Goal: Transaction & Acquisition: Book appointment/travel/reservation

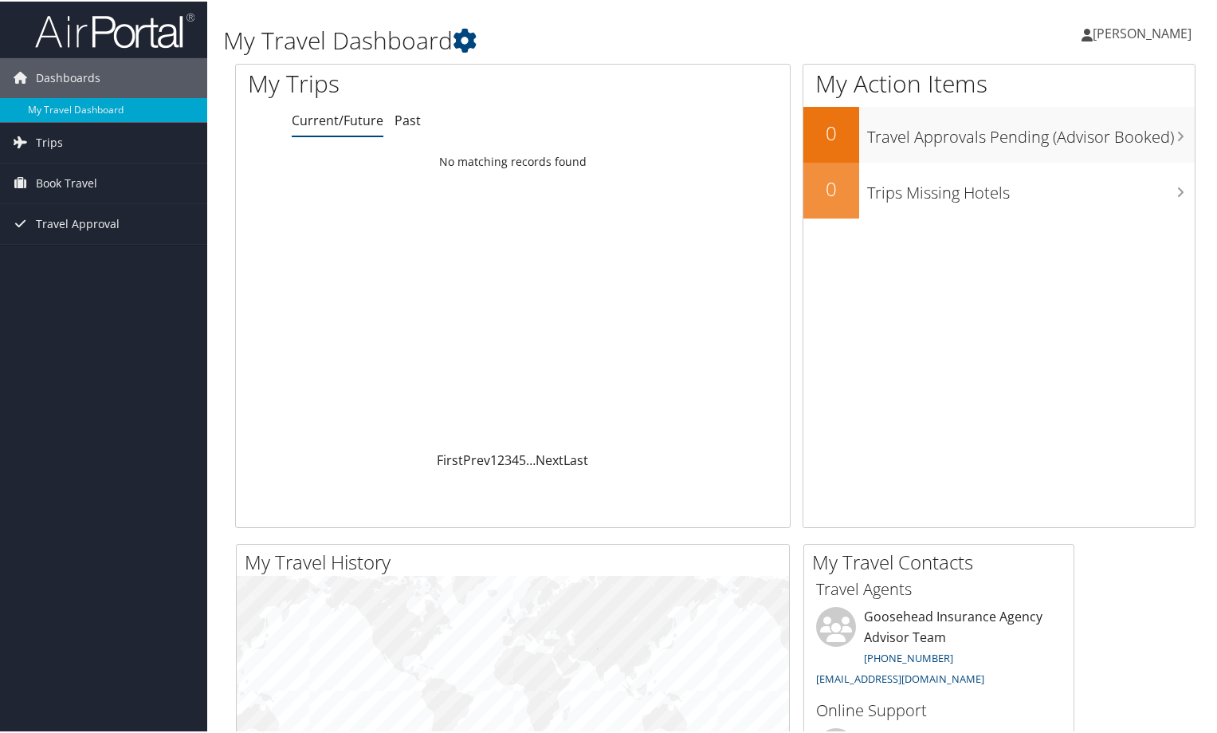
click at [1186, 33] on link "[PERSON_NAME]" at bounding box center [1145, 32] width 126 height 48
click at [1102, 145] on link "View Travel Profile" at bounding box center [1100, 141] width 178 height 27
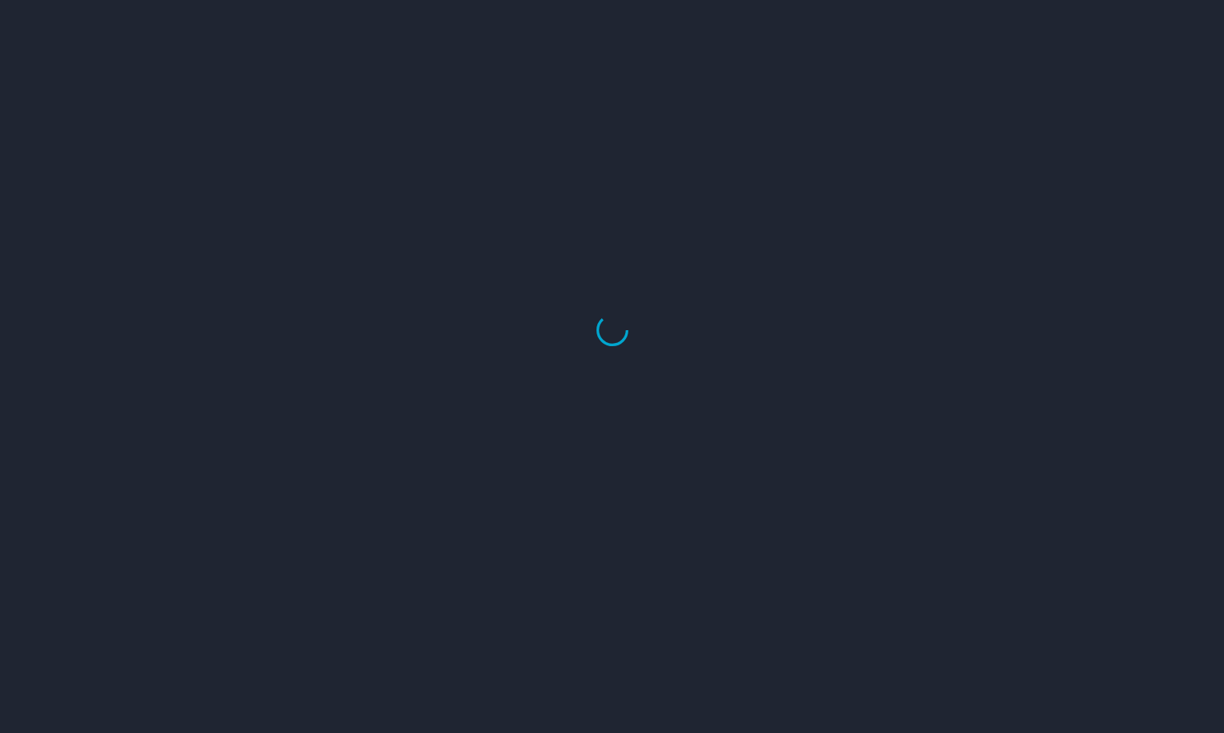
select select "US"
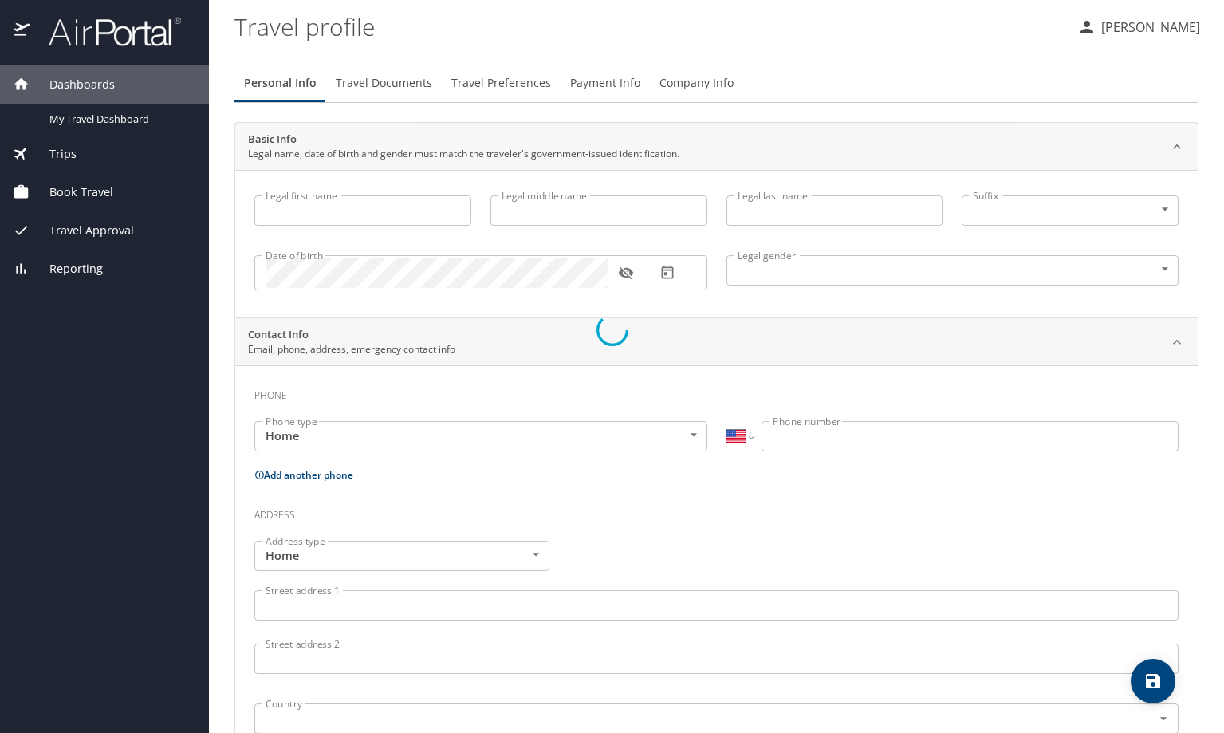
type input "James"
type input "Batz"
type input "Male"
select select "US"
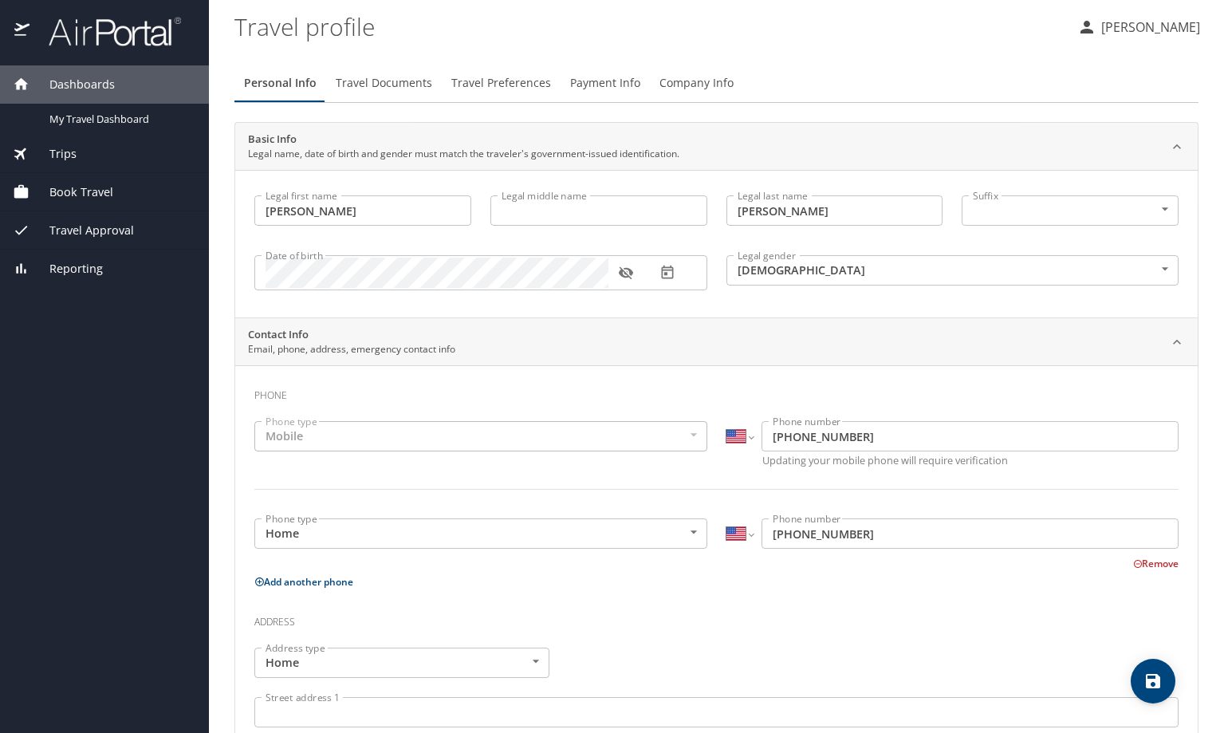
click at [634, 277] on button "button" at bounding box center [625, 272] width 35 height 35
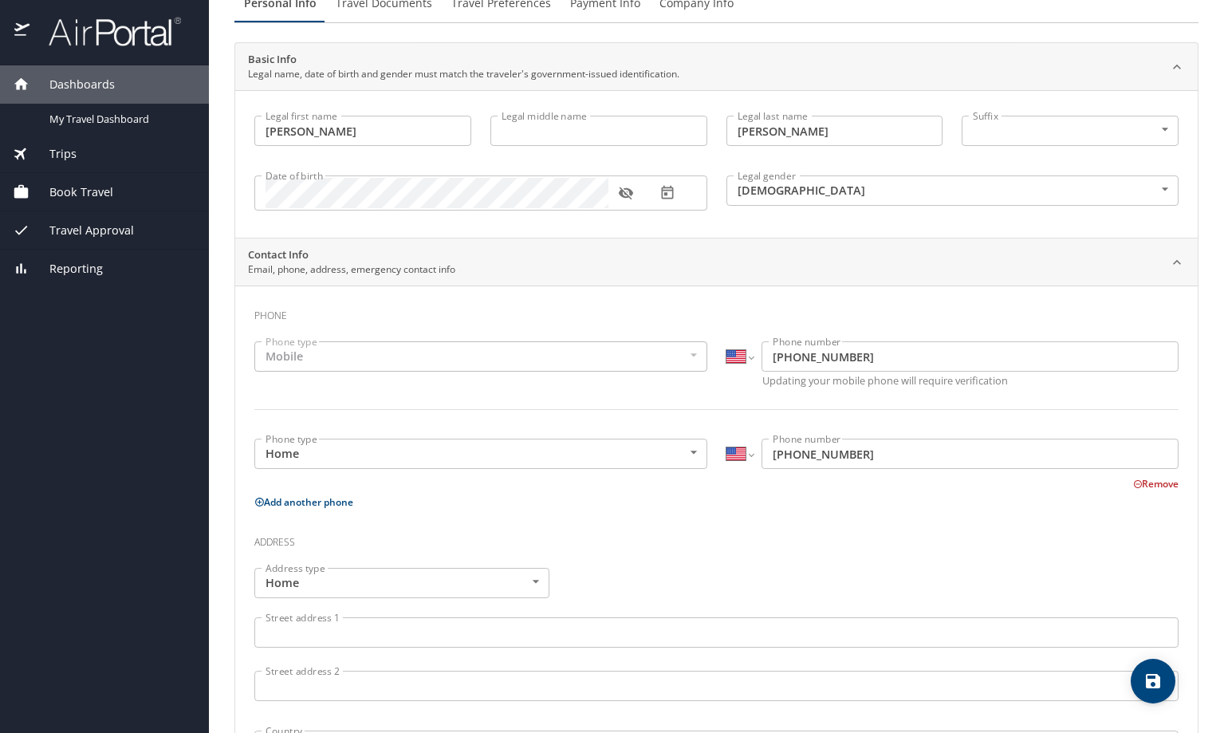
click at [585, 370] on div "Mobile" at bounding box center [480, 356] width 453 height 30
click at [403, 463] on body "Dashboards My Travel Dashboard Trips Current / Future Trips Past Trips Trips Mi…" at bounding box center [612, 366] width 1224 height 733
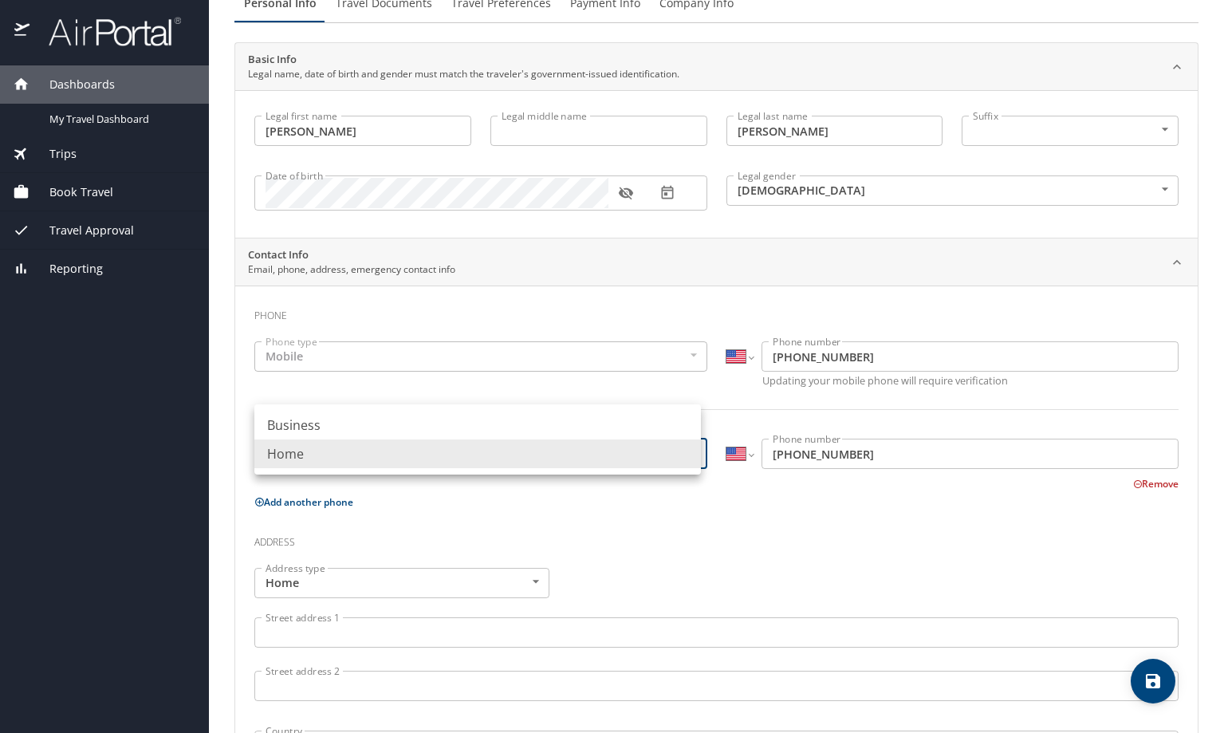
click at [383, 454] on li "Home" at bounding box center [477, 453] width 446 height 29
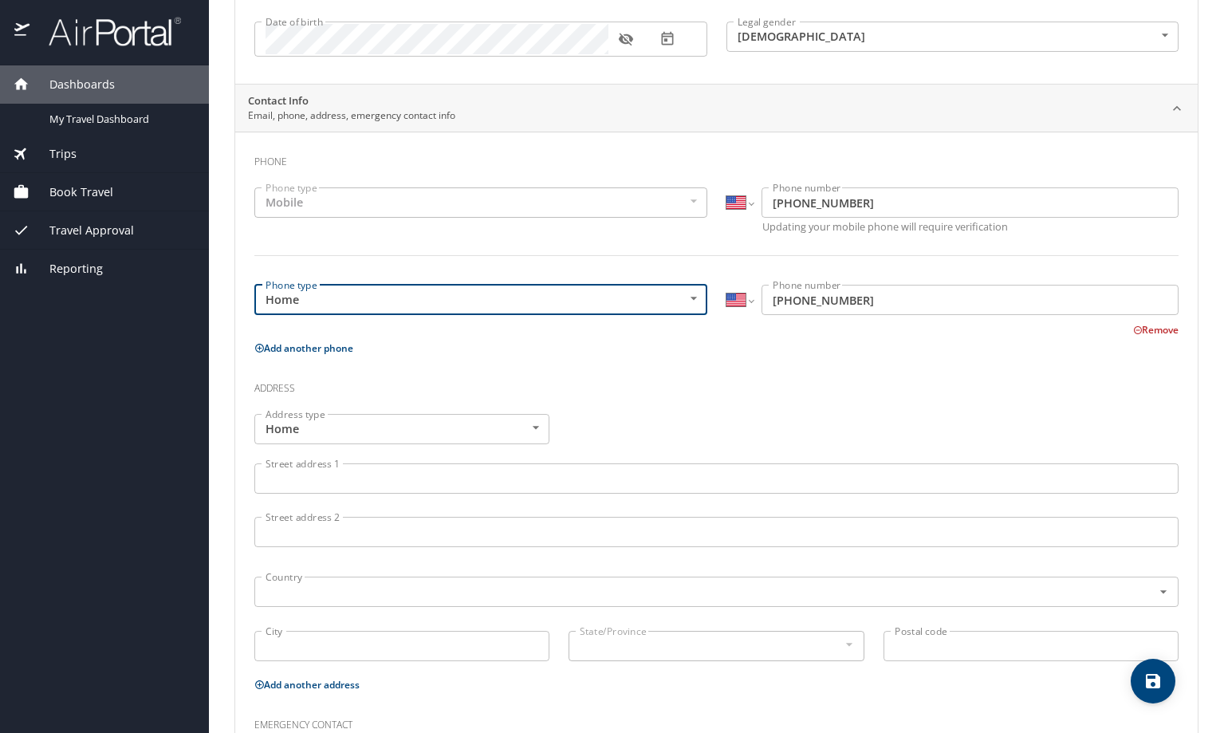
scroll to position [239, 0]
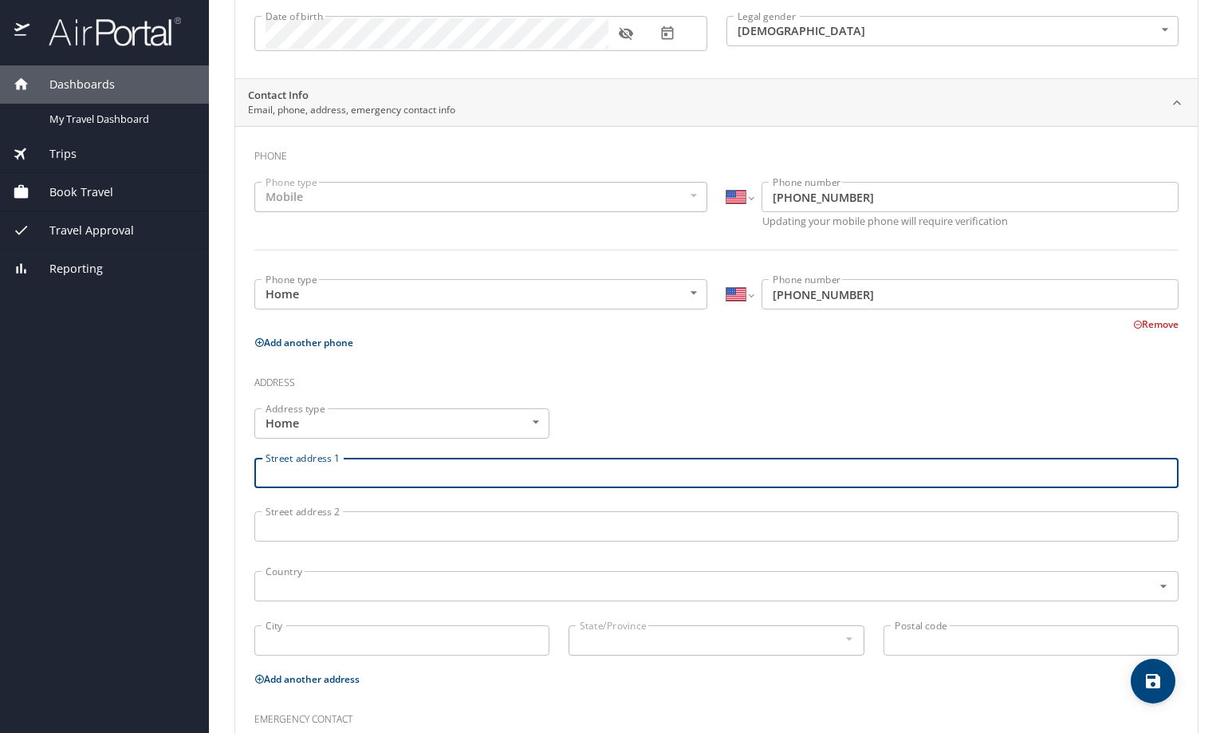
click at [292, 485] on input "Street address 1" at bounding box center [716, 473] width 924 height 30
type input "6733 Karen Dr"
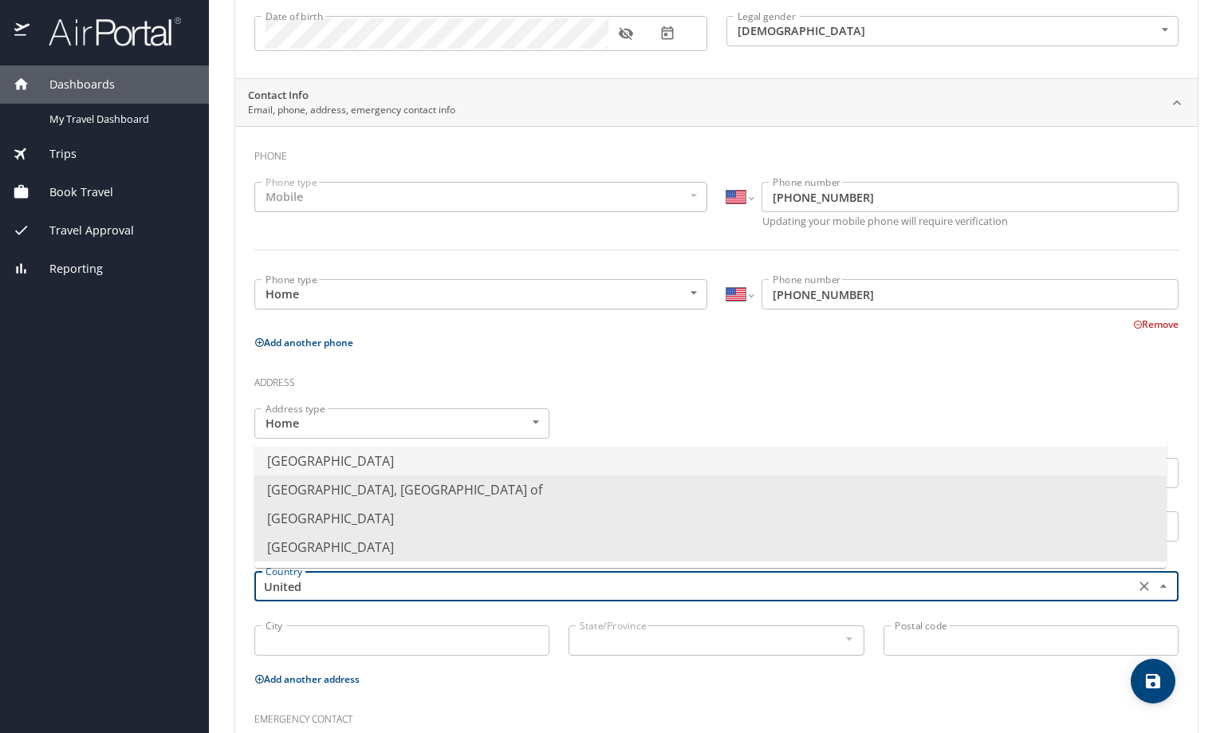
click at [291, 473] on li "United States of America" at bounding box center [710, 460] width 912 height 29
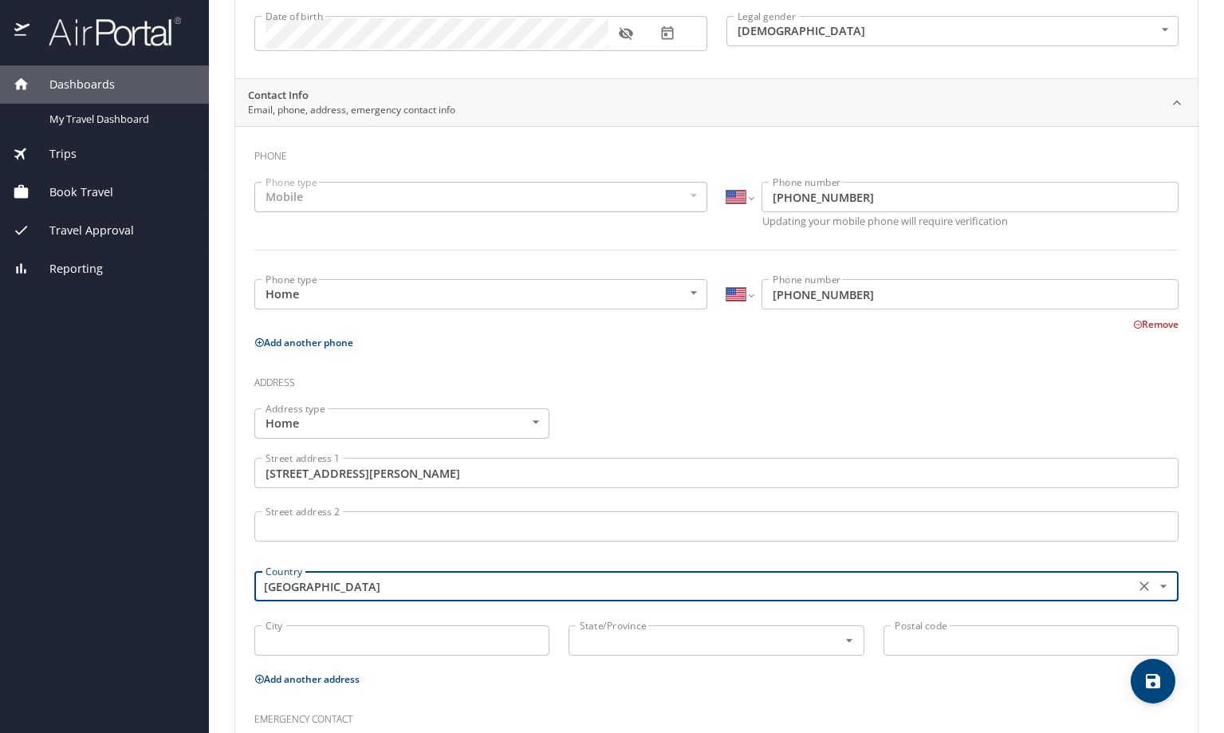
type input "United States of America"
click at [284, 649] on input "City" at bounding box center [401, 640] width 295 height 30
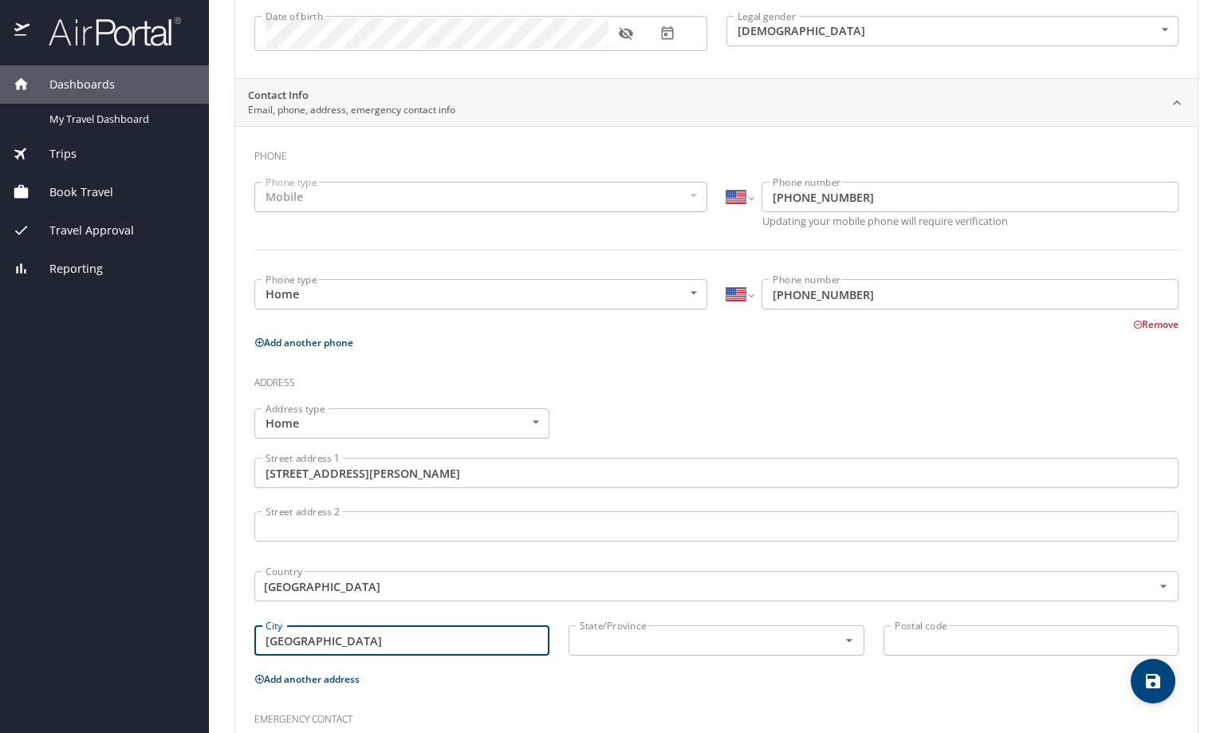
type input "North Richland Hills"
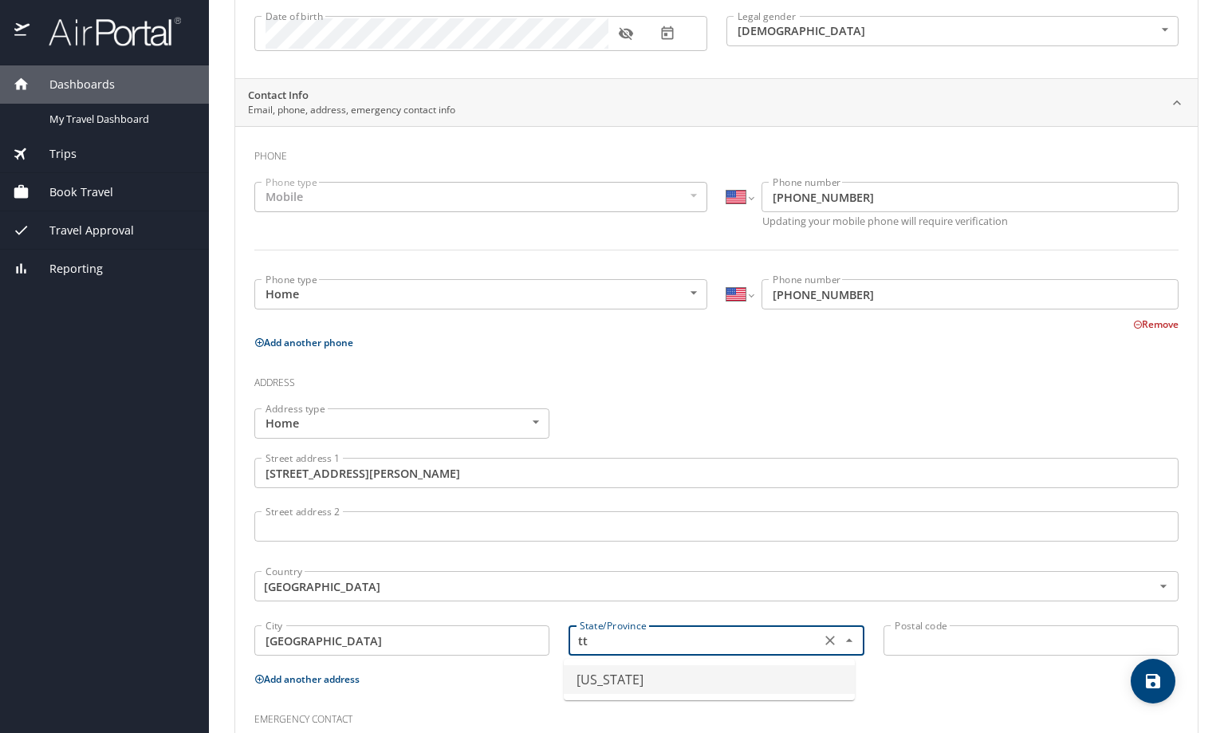
type input "t"
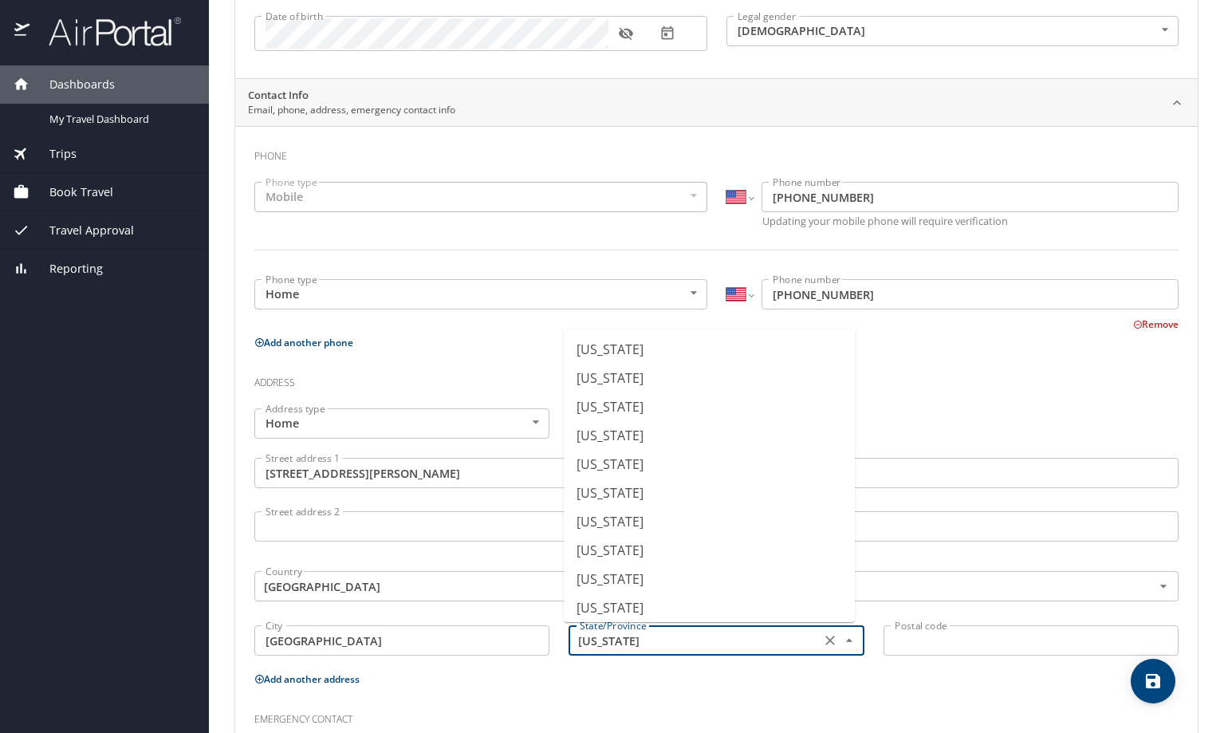
click at [643, 643] on input "Tennessee" at bounding box center [692, 640] width 238 height 21
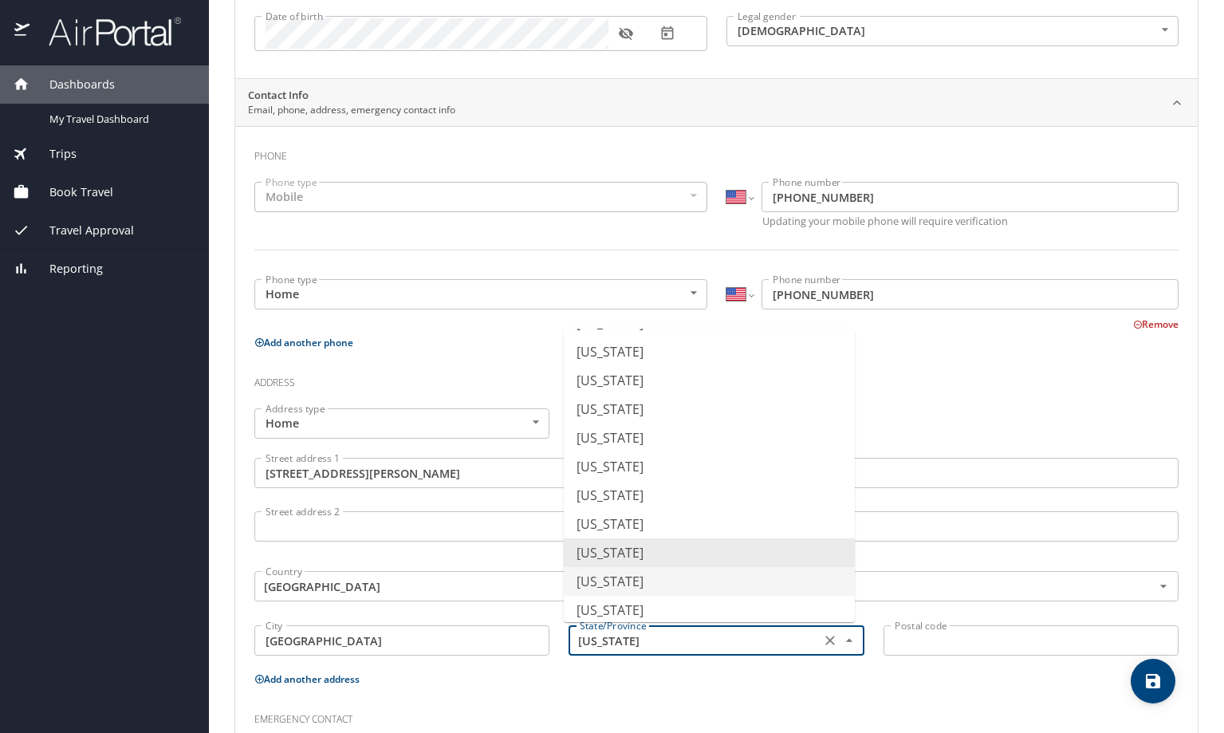
scroll to position [1030, 0]
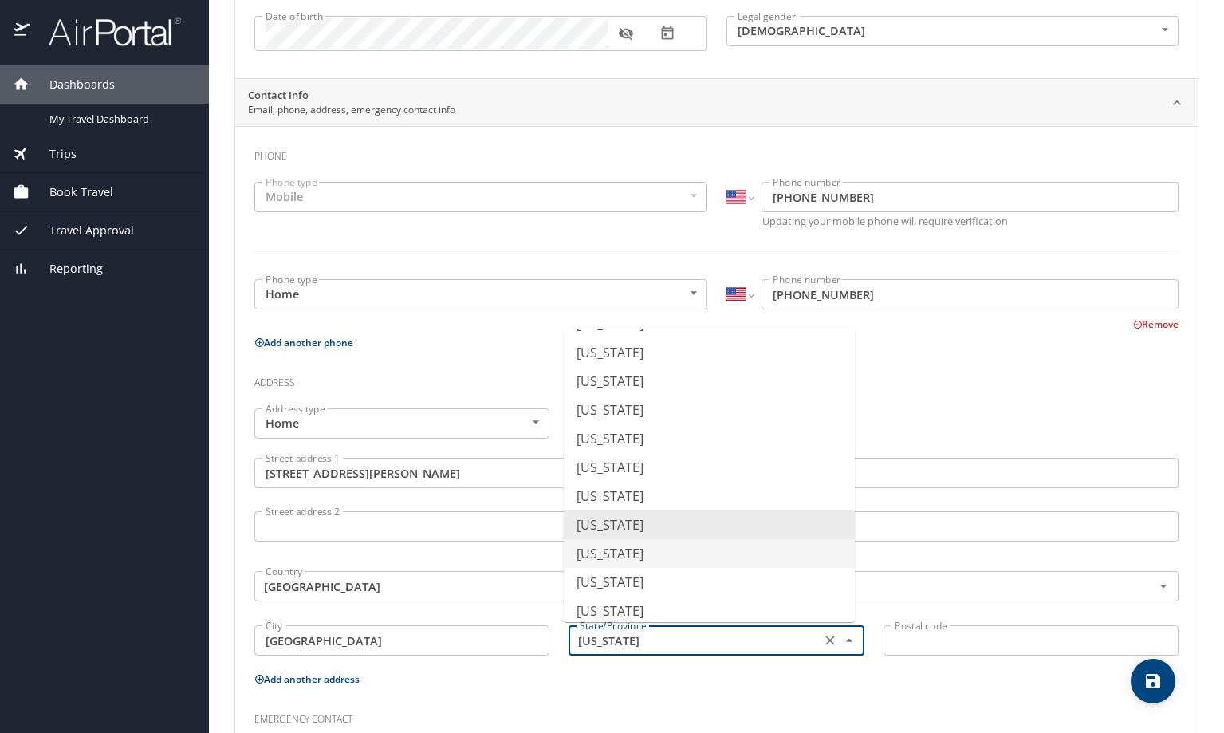
click at [639, 555] on li "Texas" at bounding box center [709, 553] width 291 height 29
type input "Texas"
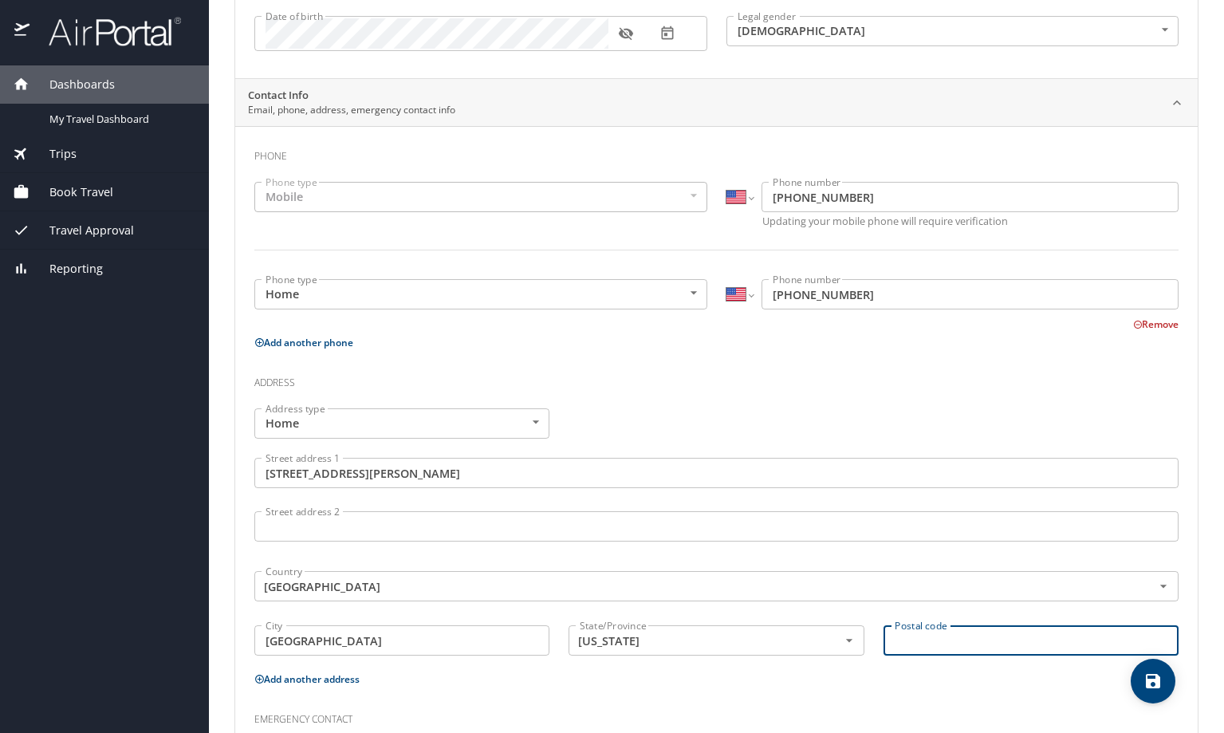
click at [942, 639] on input "Postal code" at bounding box center [1030, 640] width 295 height 30
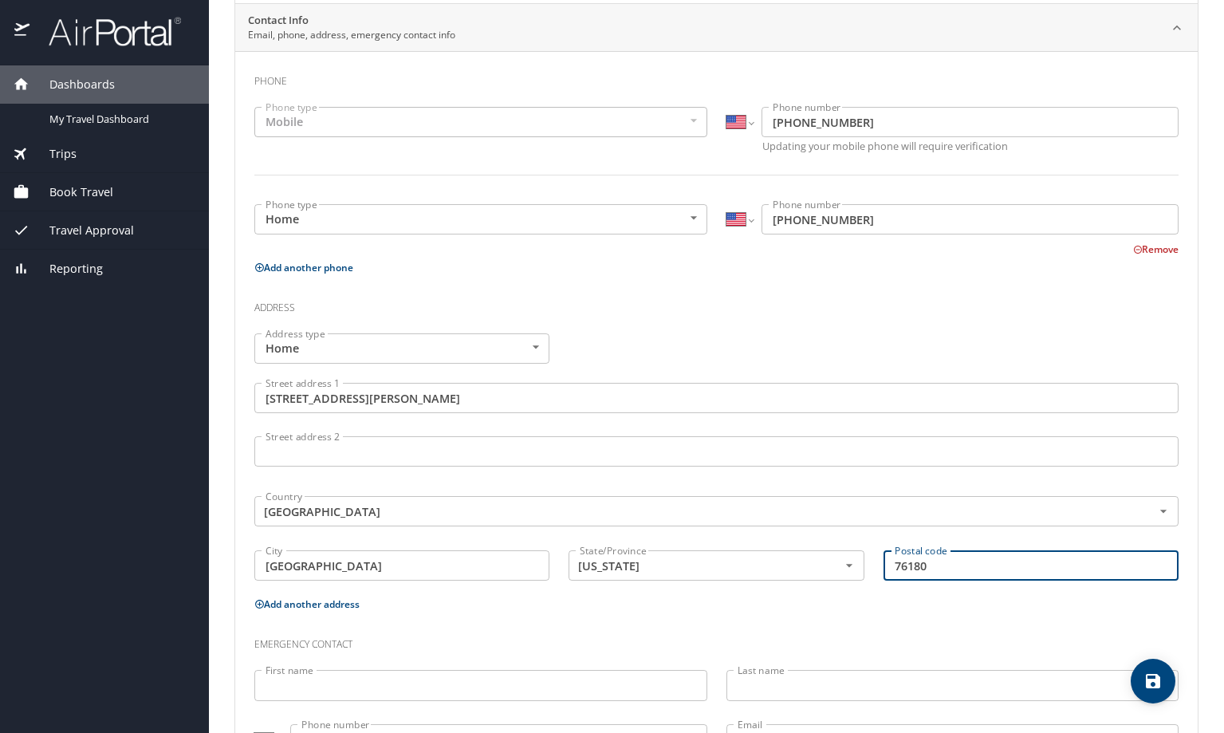
scroll to position [388, 0]
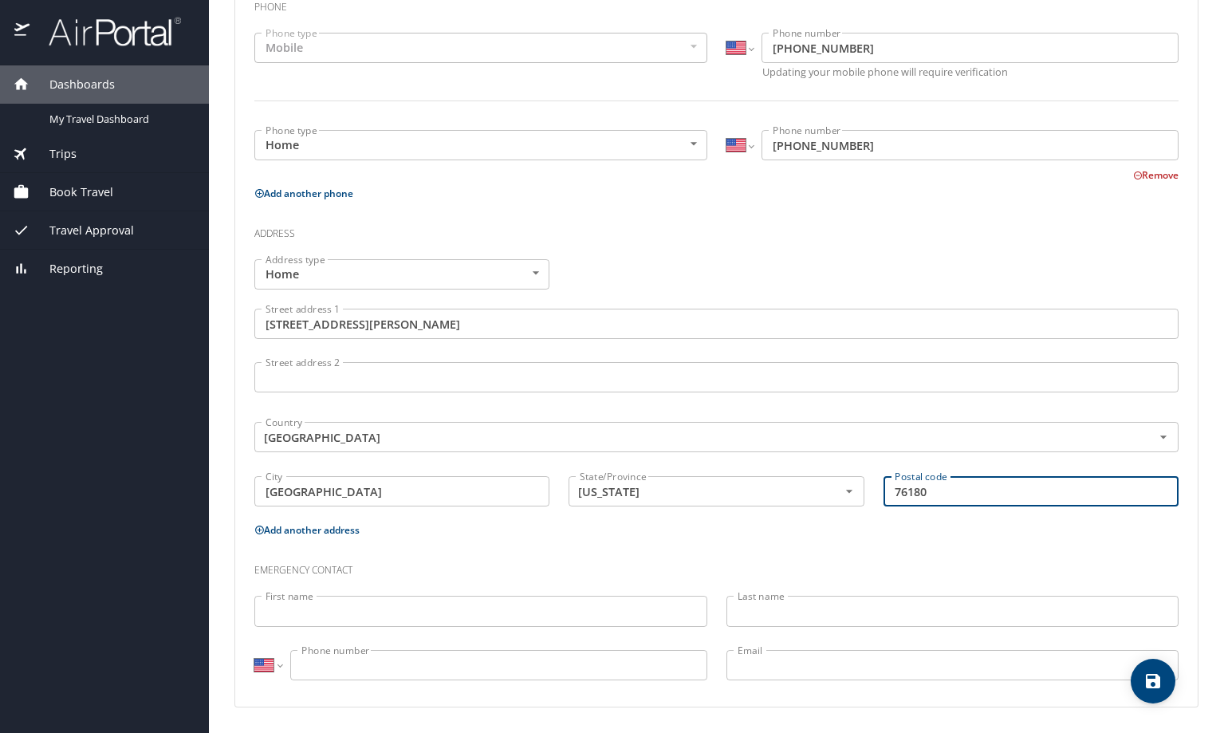
type input "76180"
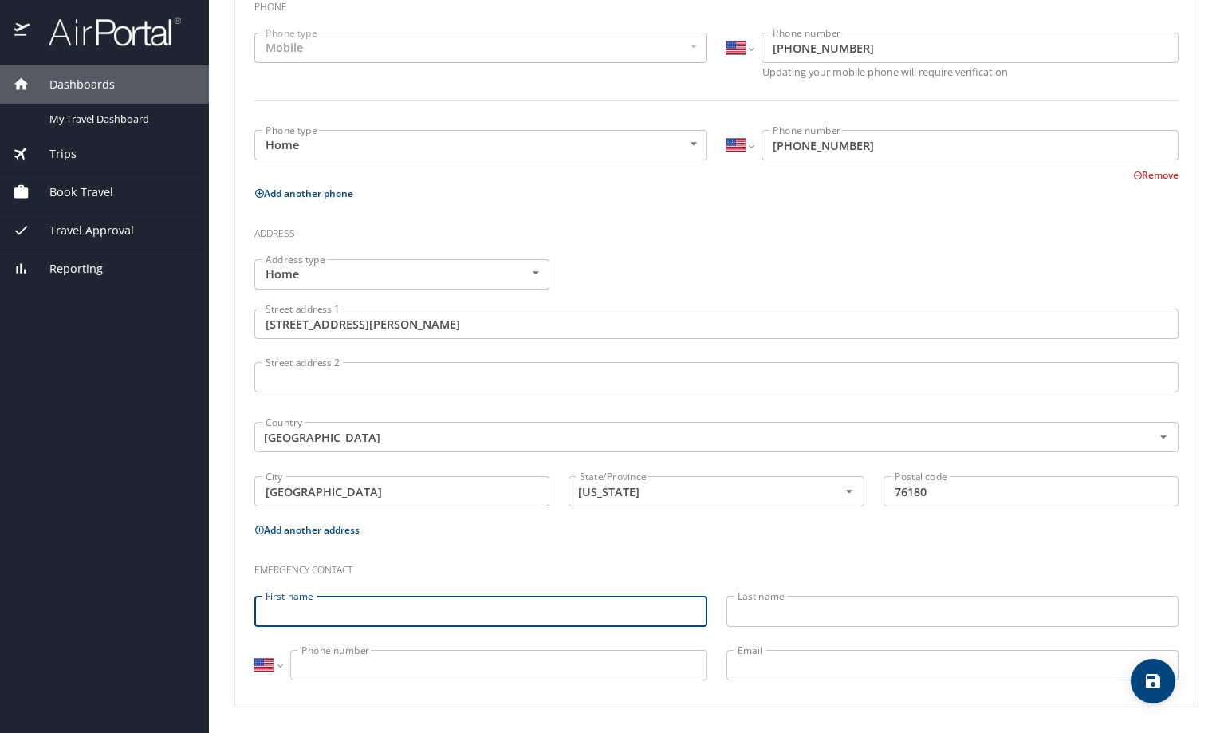
click at [337, 612] on input "First name" at bounding box center [480, 610] width 453 height 30
type input "Thomas"
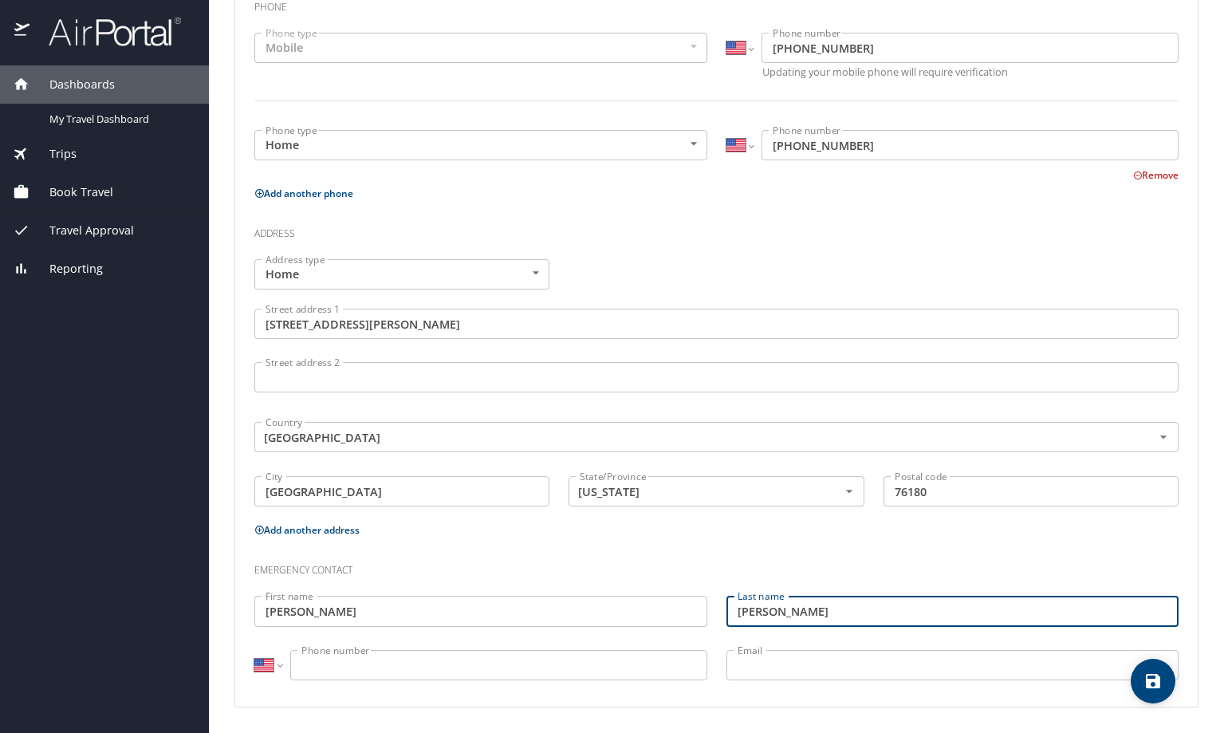
type input "Batz"
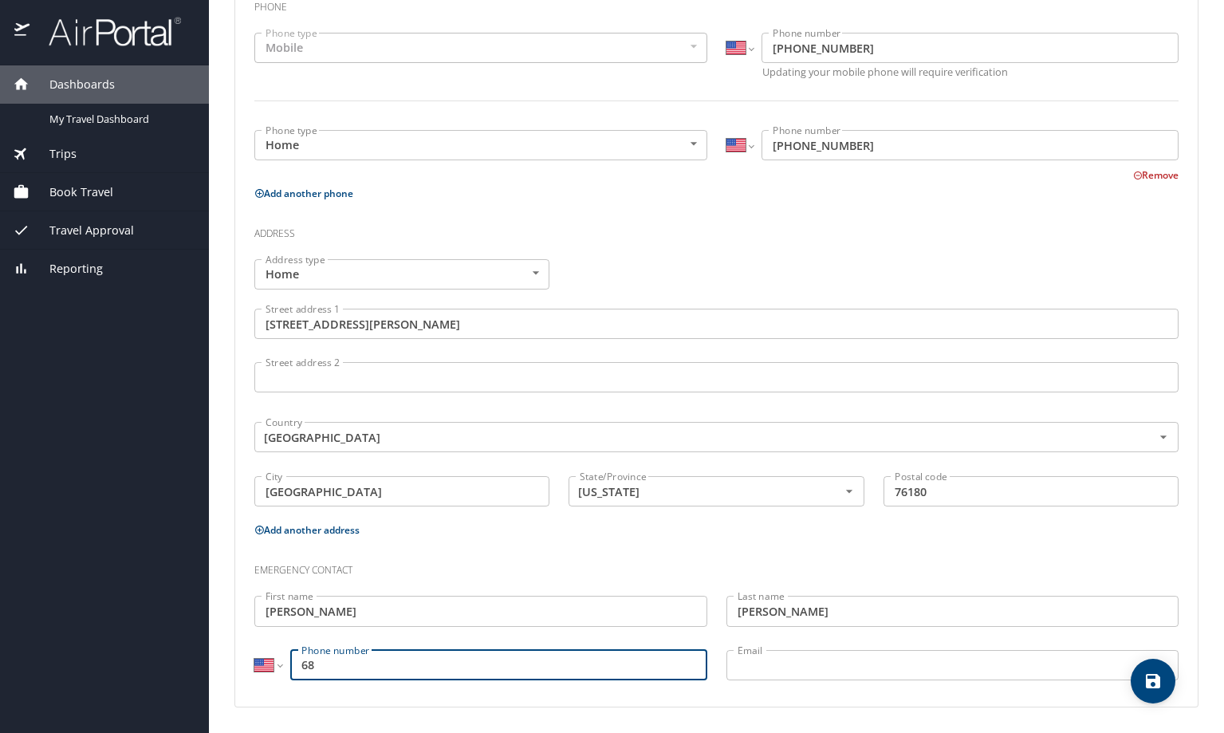
type input "6"
type input "(817) 528-7670"
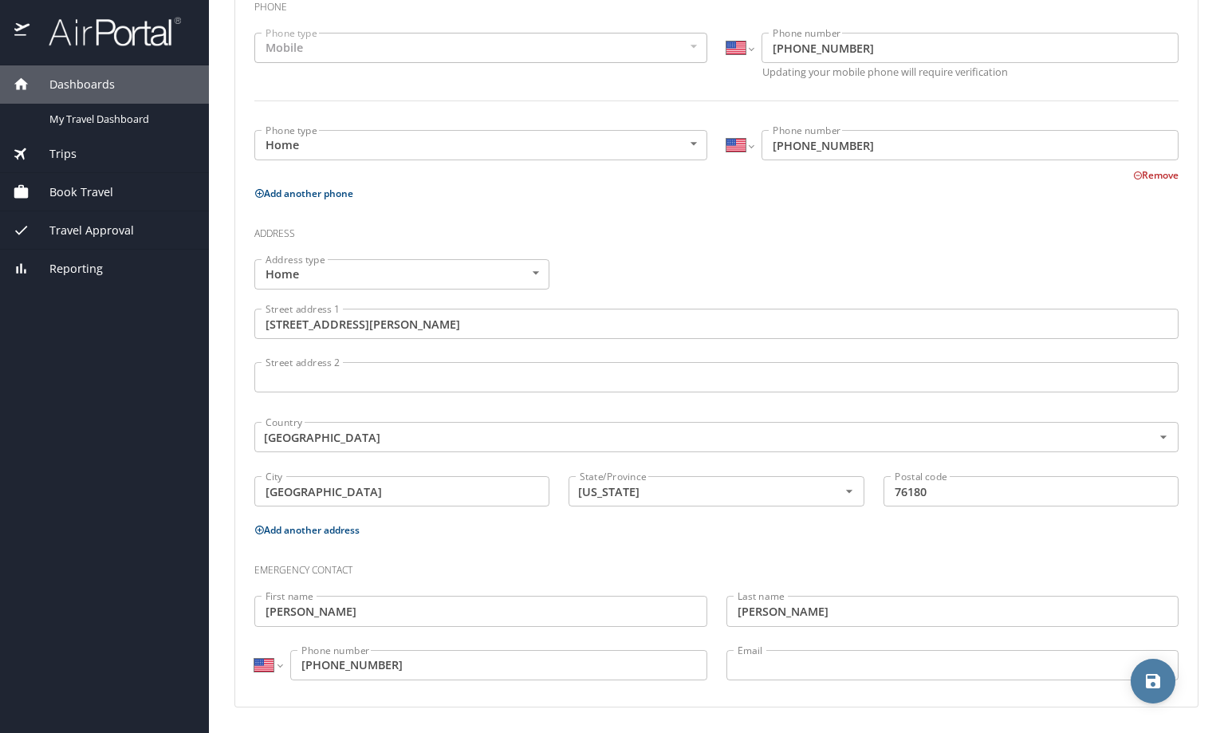
click at [1154, 687] on icon "save" at bounding box center [1152, 681] width 14 height 14
select select "US"
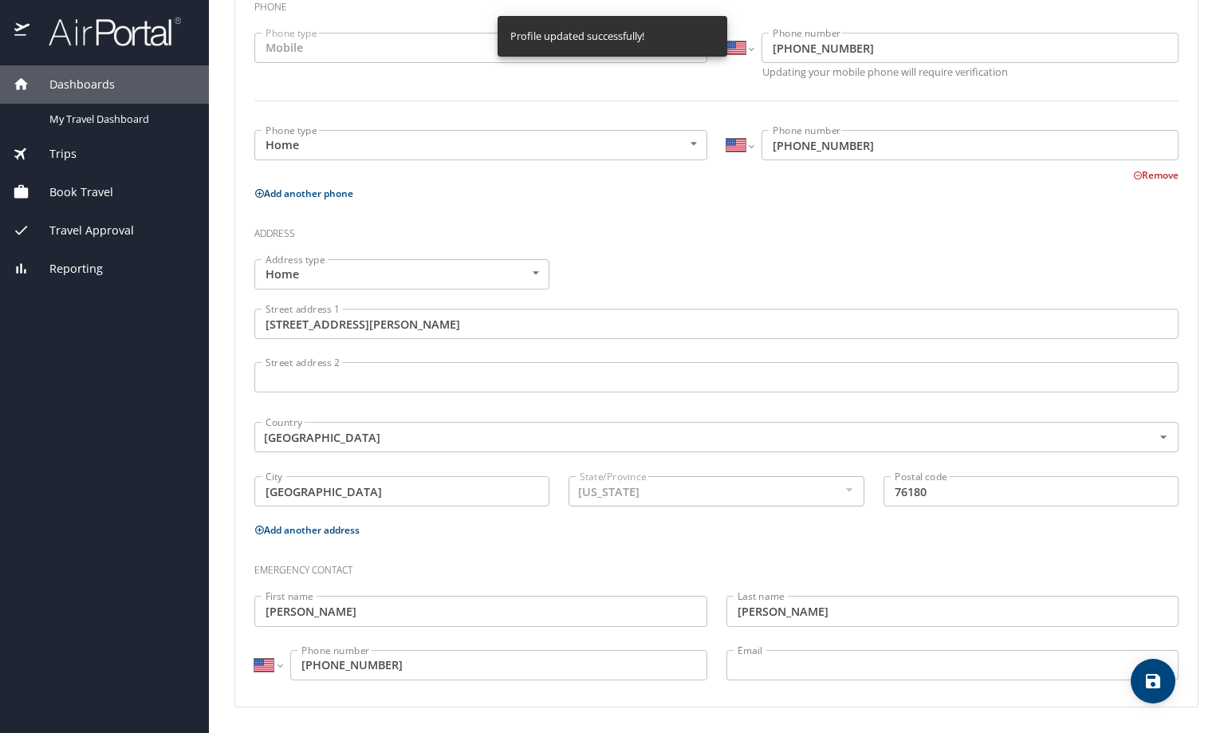
select select "US"
click at [79, 383] on div "Dashboards My Travel Dashboard Trips Current / Future Trips Past Trips Trips Mi…" at bounding box center [104, 398] width 209 height 667
click at [77, 155] on div "Trips" at bounding box center [104, 154] width 183 height 18
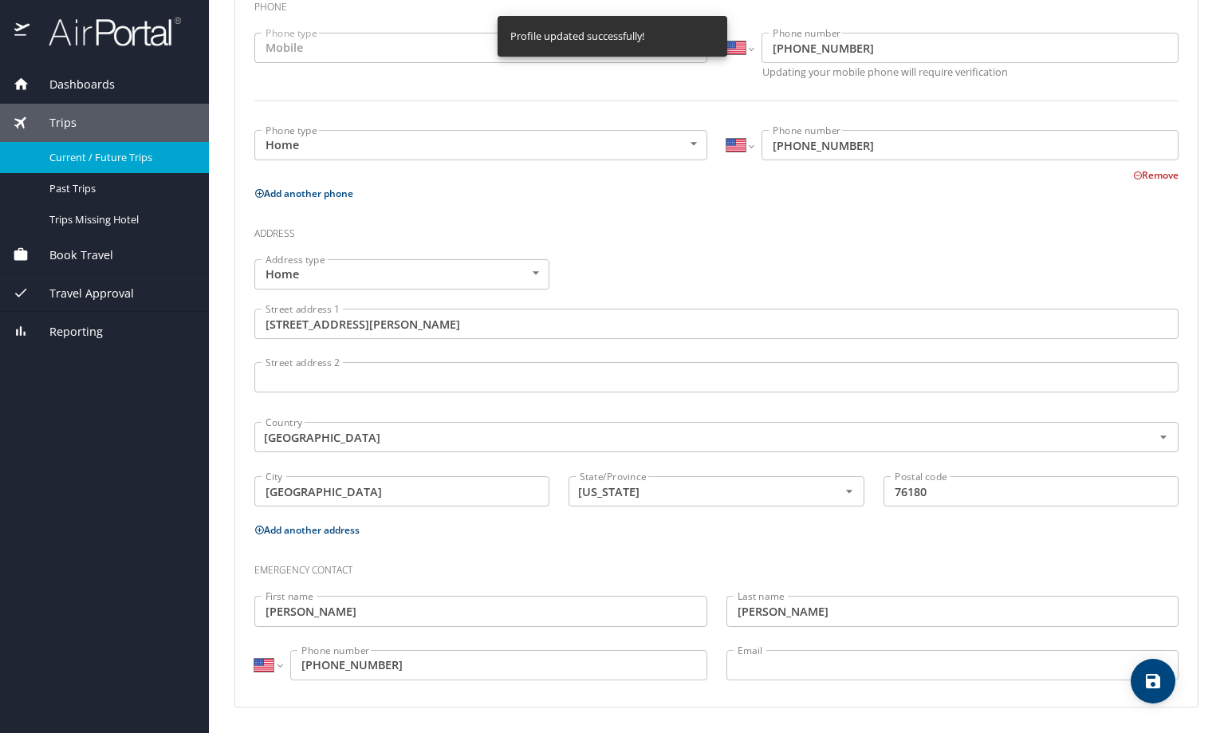
click at [142, 154] on span "Current / Future Trips" at bounding box center [119, 157] width 140 height 15
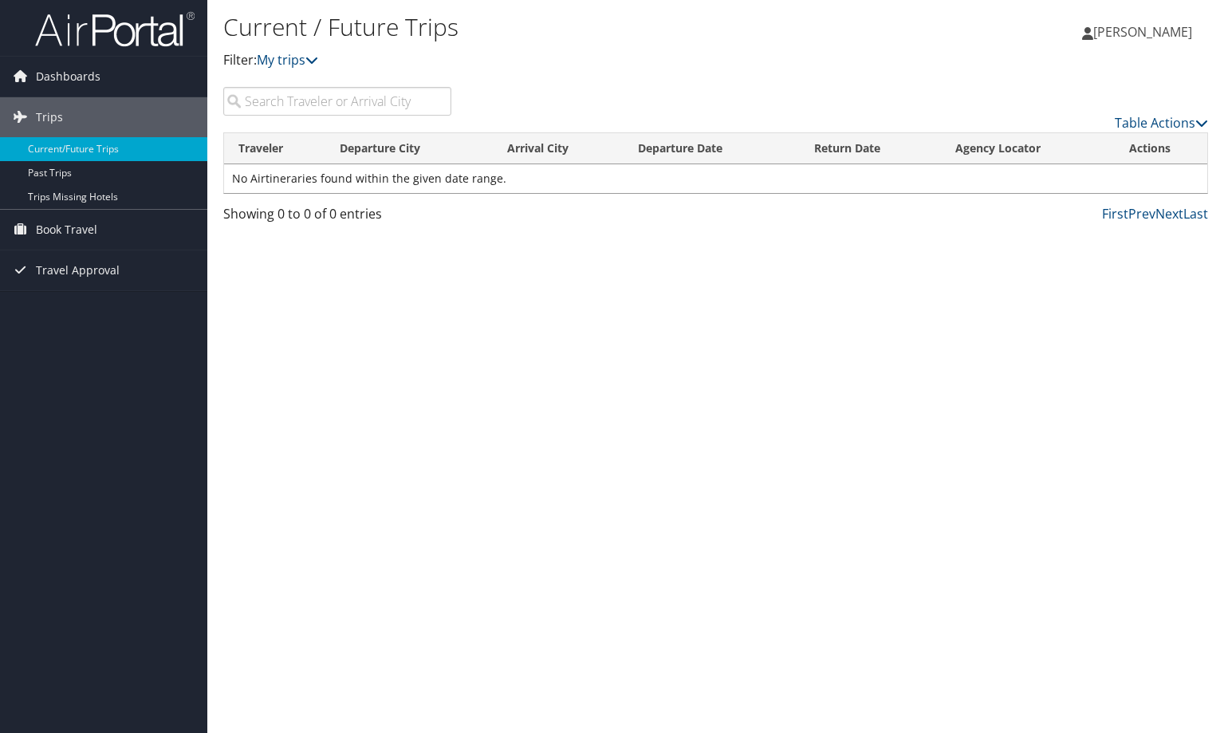
click at [348, 100] on input "search" at bounding box center [337, 101] width 228 height 29
type input "Phoenix"
click at [434, 98] on input "Phoenix" at bounding box center [337, 101] width 228 height 29
click at [316, 58] on icon at bounding box center [311, 59] width 13 height 13
click at [315, 98] on input "search" at bounding box center [337, 101] width 228 height 29
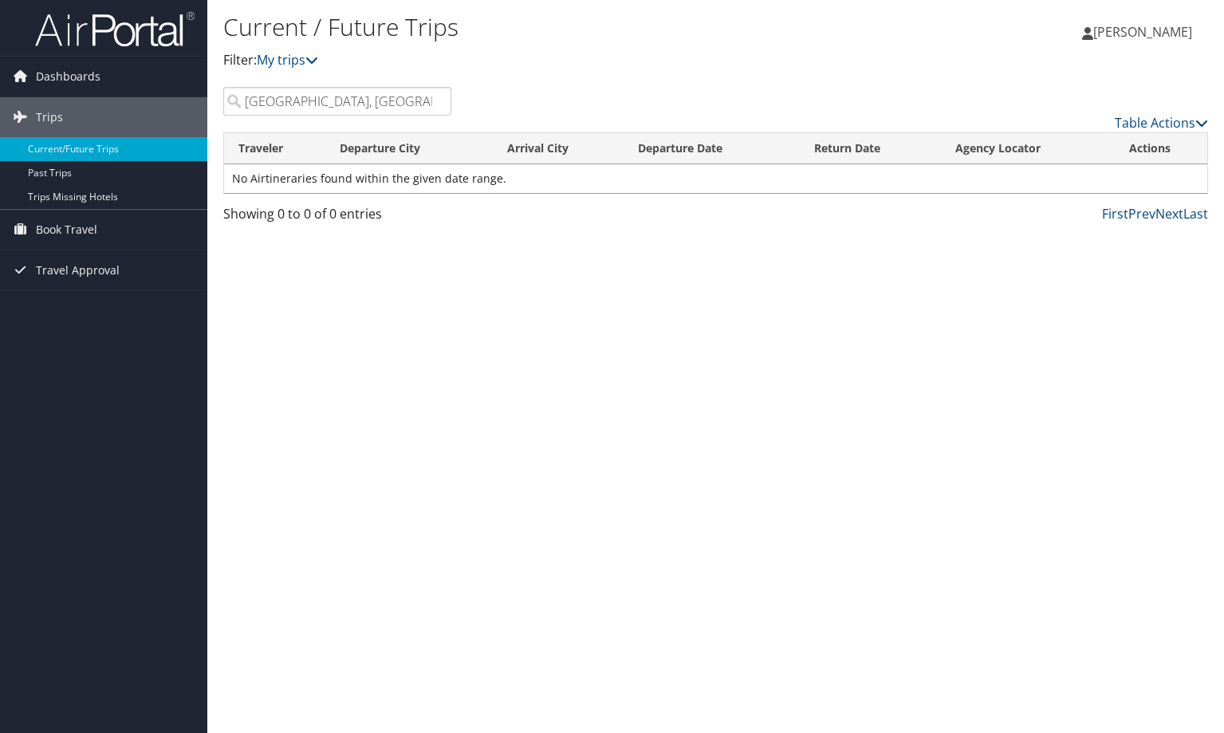
type input "Phoenix, AZ"
drag, startPoint x: 351, startPoint y: 106, endPoint x: 241, endPoint y: 104, distance: 110.0
click at [241, 104] on input "Phoenix, AZ" at bounding box center [337, 101] width 228 height 29
click at [434, 100] on input "Phoenix, AZ" at bounding box center [337, 101] width 228 height 29
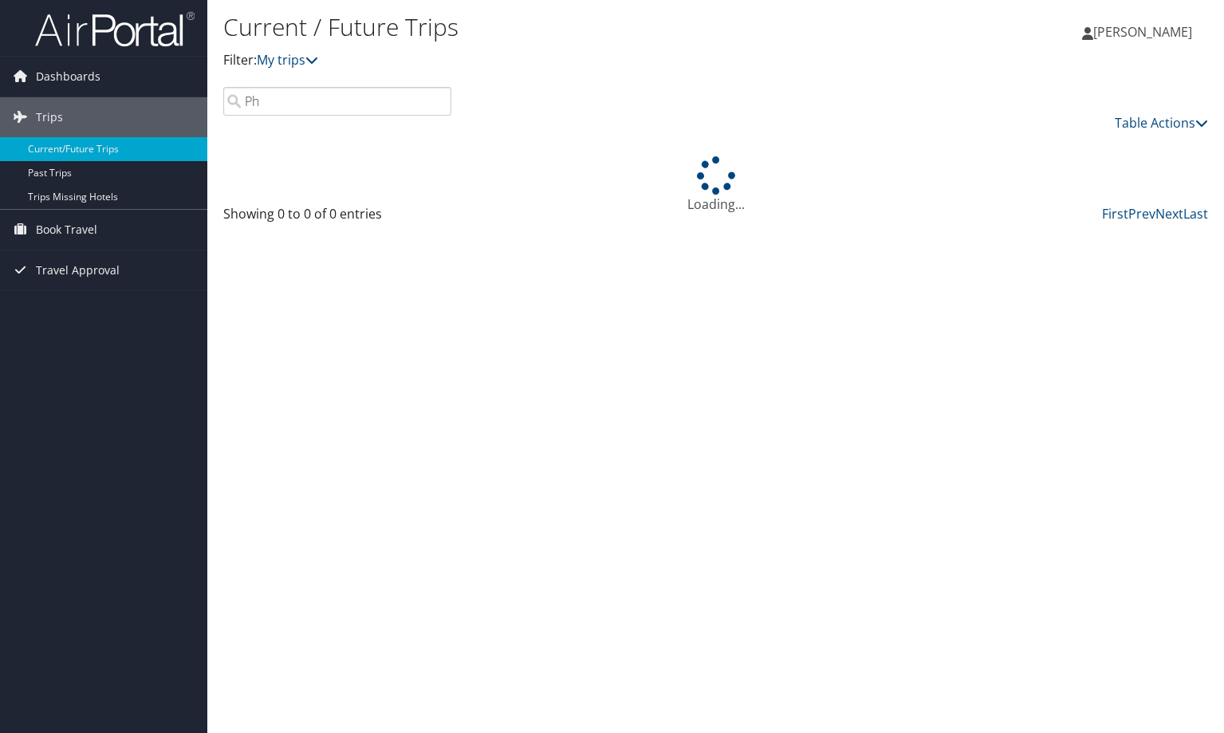
type input "P"
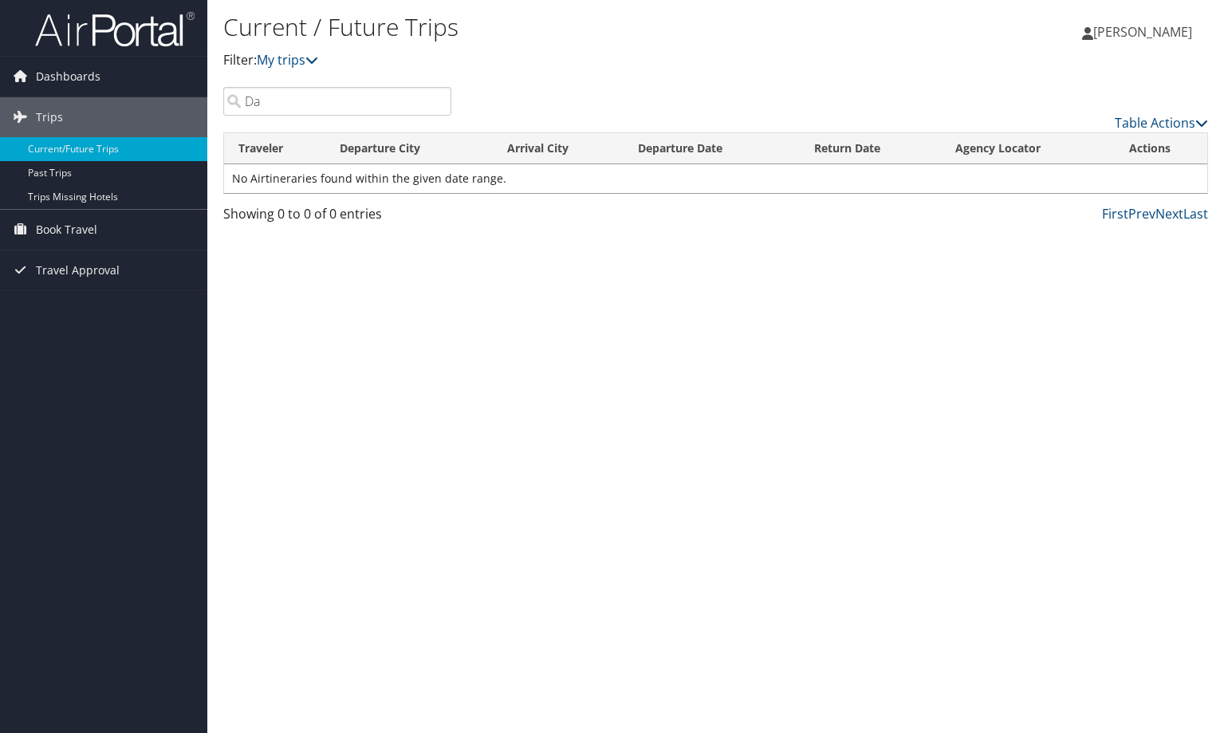
type input "D"
click at [80, 68] on span "Dashboards" at bounding box center [68, 77] width 65 height 40
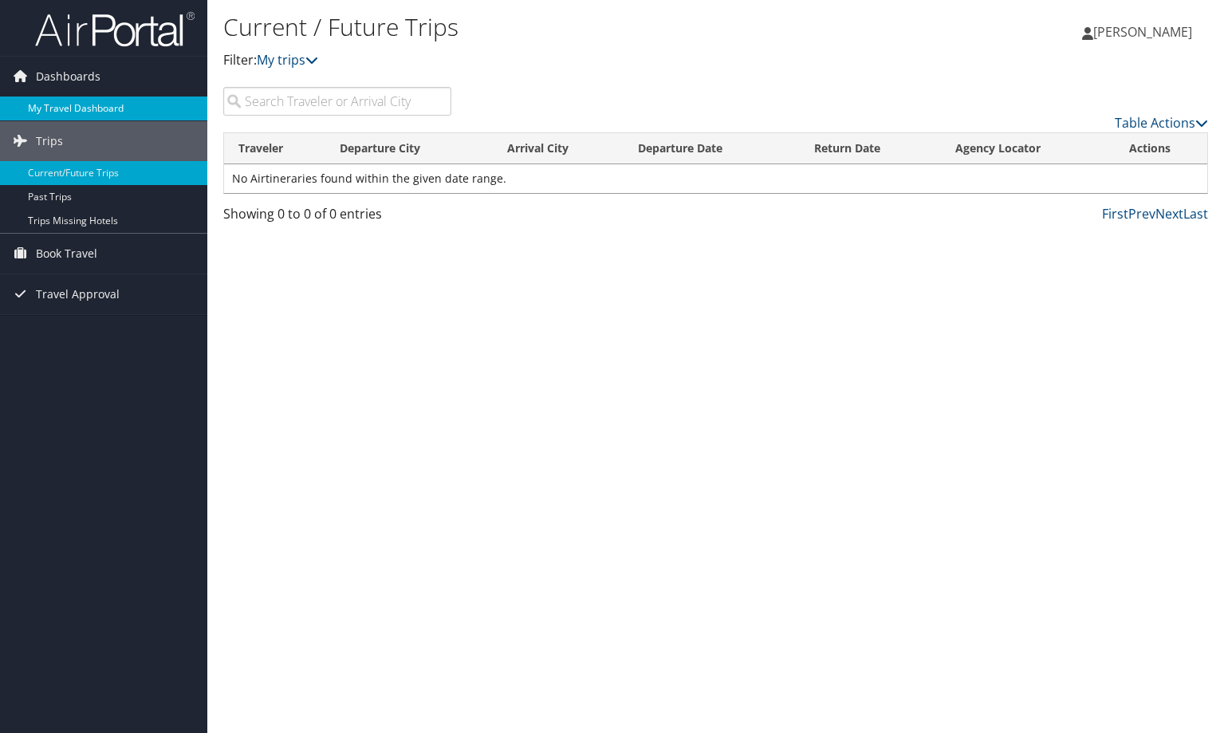
click at [76, 105] on link "My Travel Dashboard" at bounding box center [103, 108] width 207 height 24
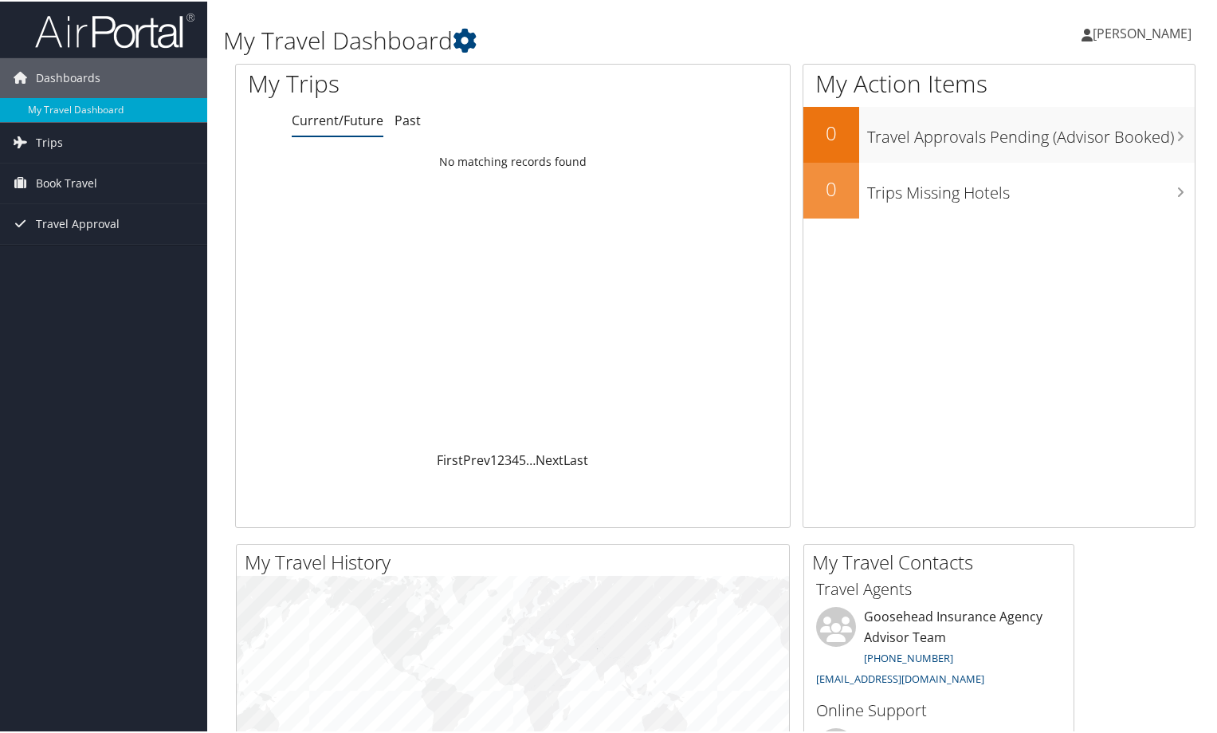
click at [348, 123] on link "Current/Future" at bounding box center [338, 119] width 92 height 18
click at [474, 41] on icon at bounding box center [465, 39] width 24 height 24
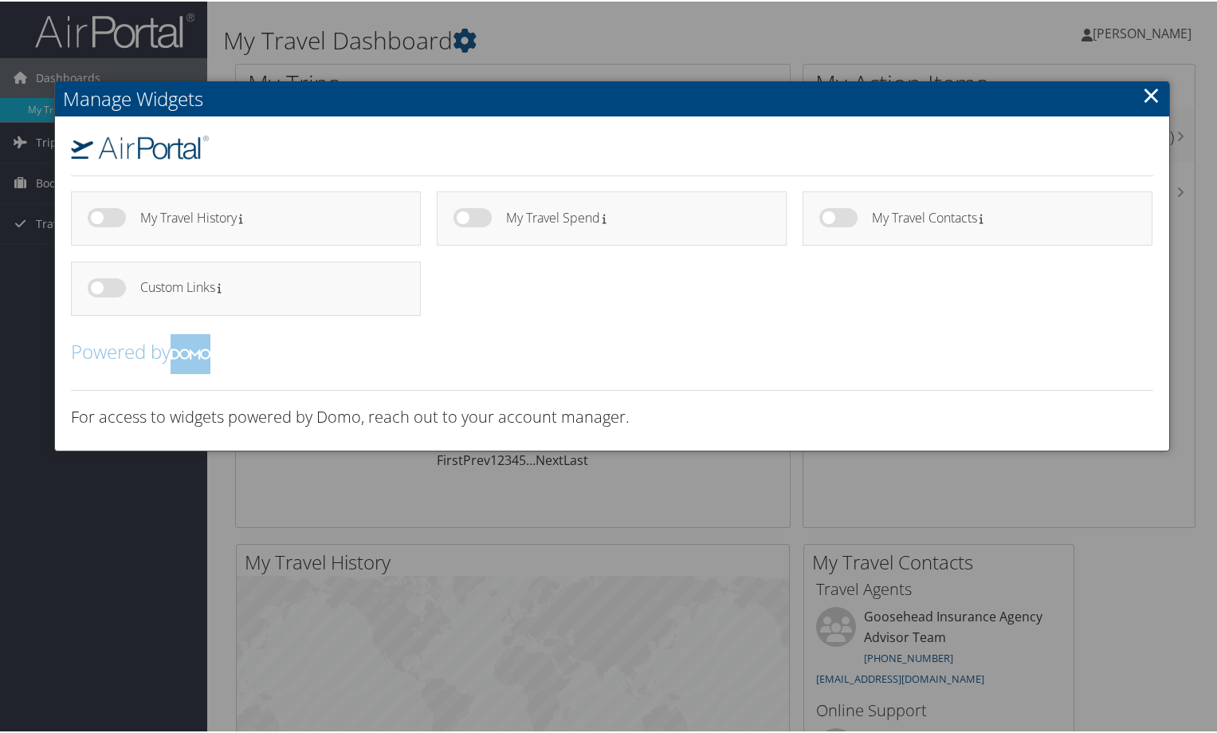
click at [449, 51] on div at bounding box center [612, 366] width 1224 height 733
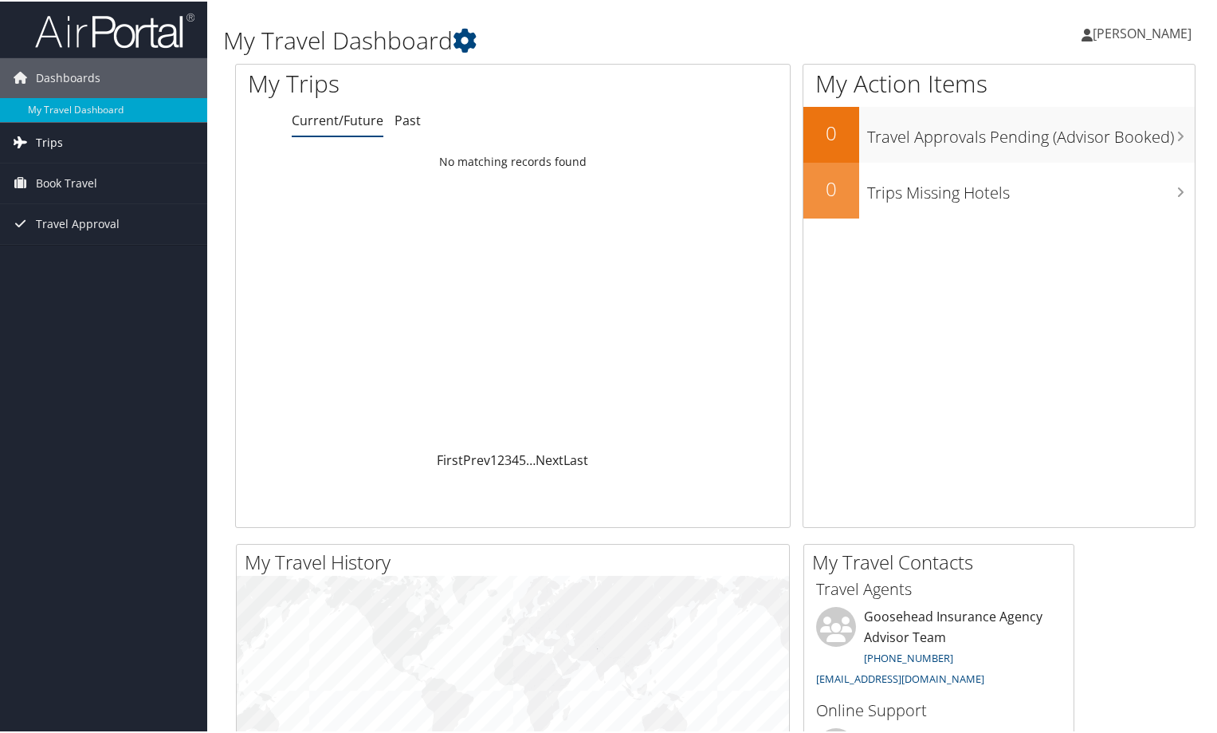
click at [57, 143] on span "Trips" at bounding box center [49, 141] width 27 height 40
click at [61, 251] on span "Book Travel" at bounding box center [66, 254] width 61 height 40
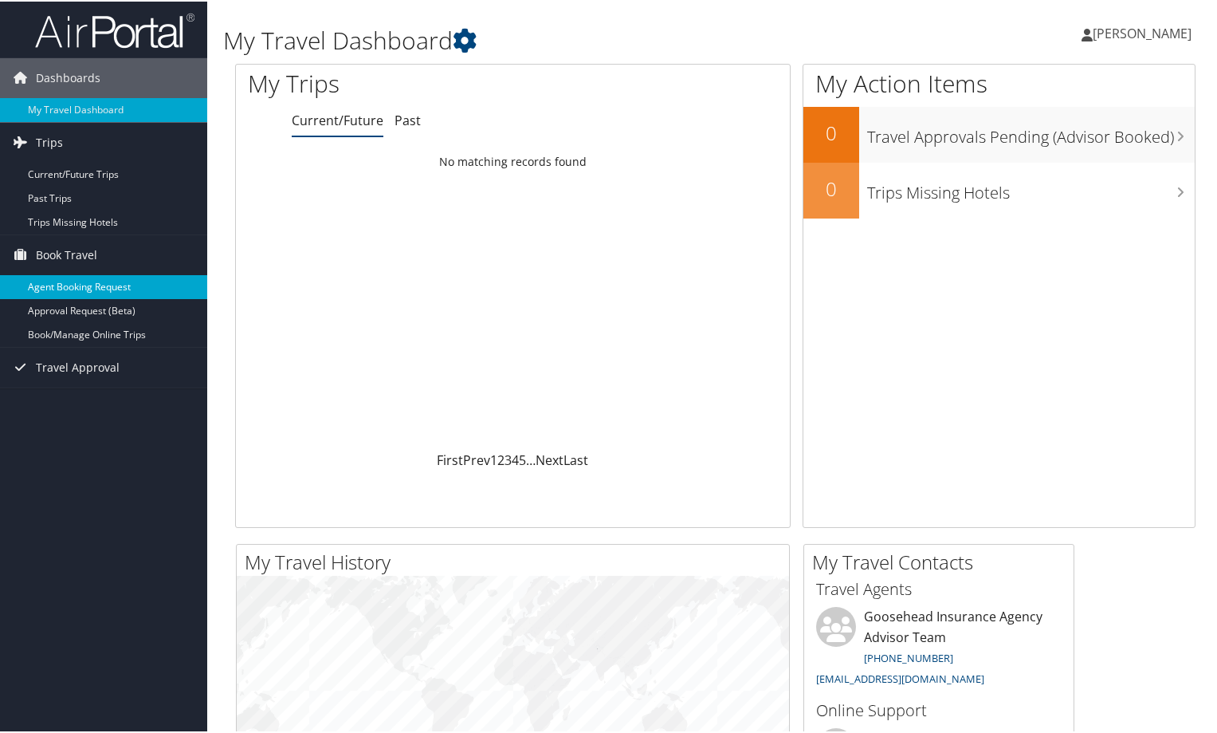
click at [143, 291] on link "Agent Booking Request" at bounding box center [103, 285] width 207 height 24
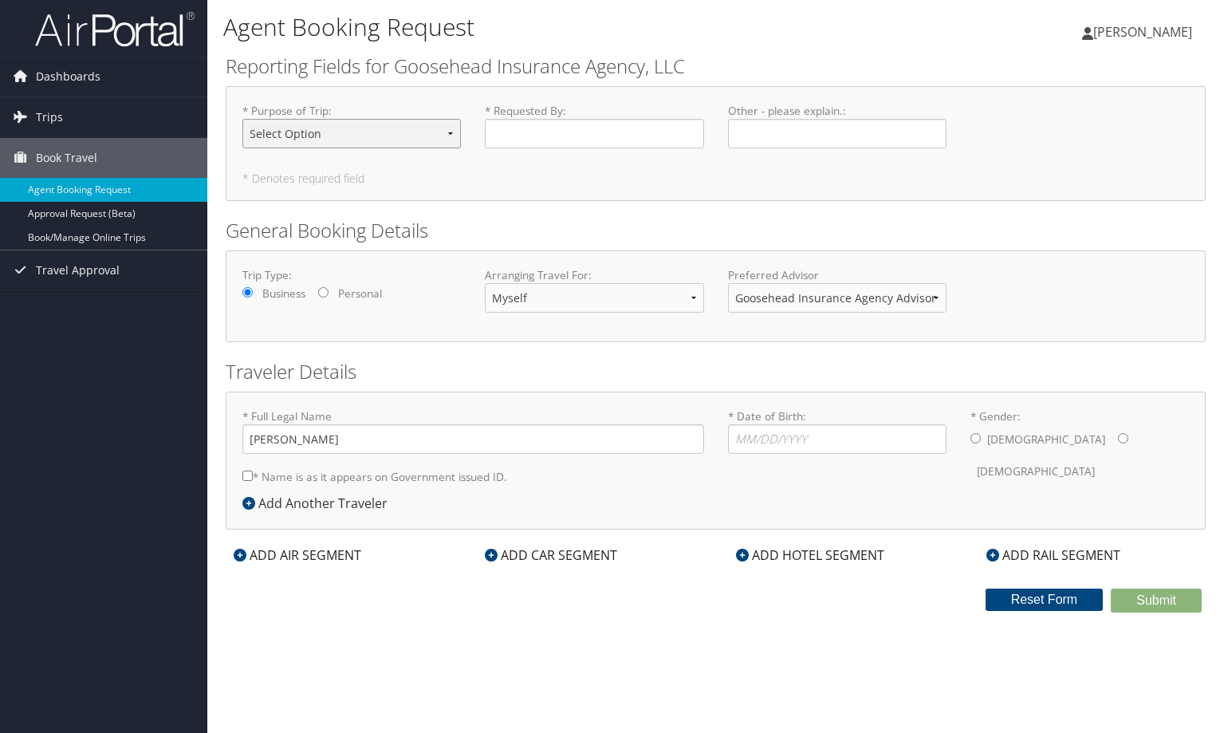
click at [418, 143] on select "Select Option Agency Site Visit - Support Campus Recruiting Visit Carrier Partn…" at bounding box center [351, 133] width 218 height 29
select select "Training - Development"
click at [242, 119] on select "Select Option Agency Site Visit - Support Campus Recruiting Visit Carrier Partn…" at bounding box center [351, 133] width 218 height 29
click at [585, 141] on input "* Requested By : Required" at bounding box center [594, 133] width 218 height 29
type input "[PERSON_NAME]"
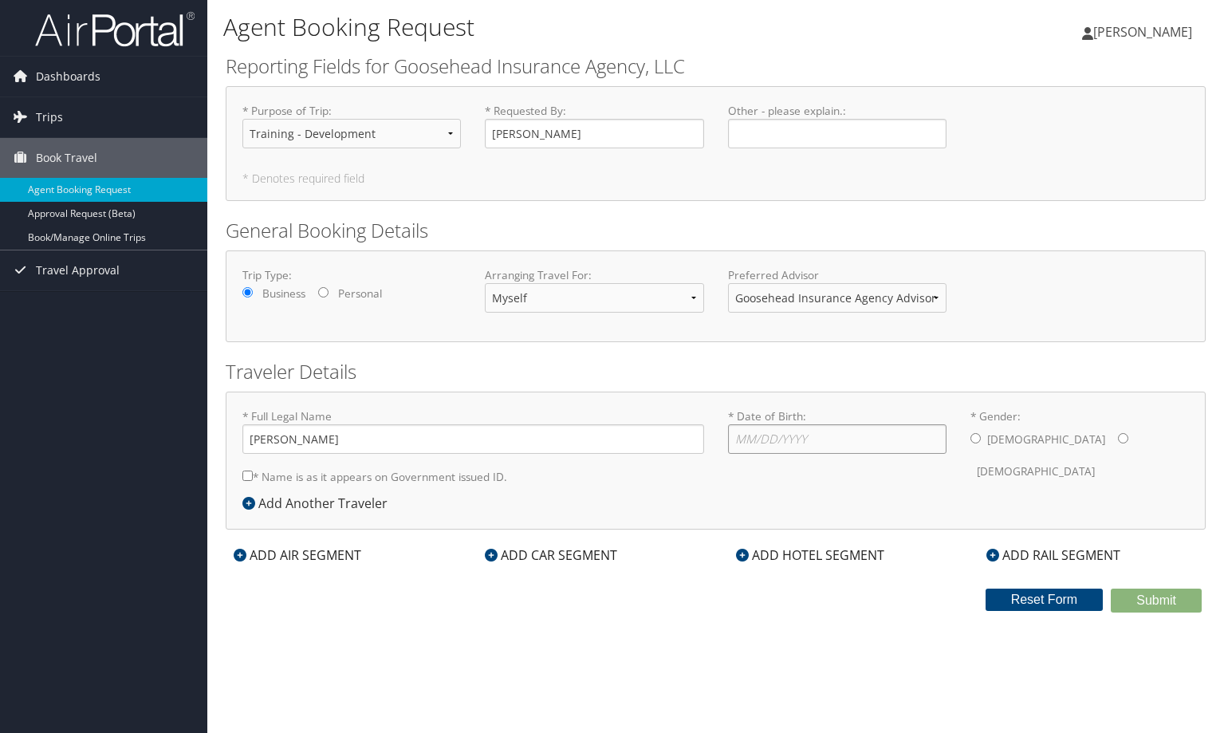
click at [747, 449] on input "* Date of Birth: Invalid Date" at bounding box center [837, 438] width 218 height 29
type input "08/13/1980"
click at [980, 442] on div "Male Female" at bounding box center [1079, 455] width 218 height 62
click at [237, 555] on icon at bounding box center [240, 554] width 13 height 13
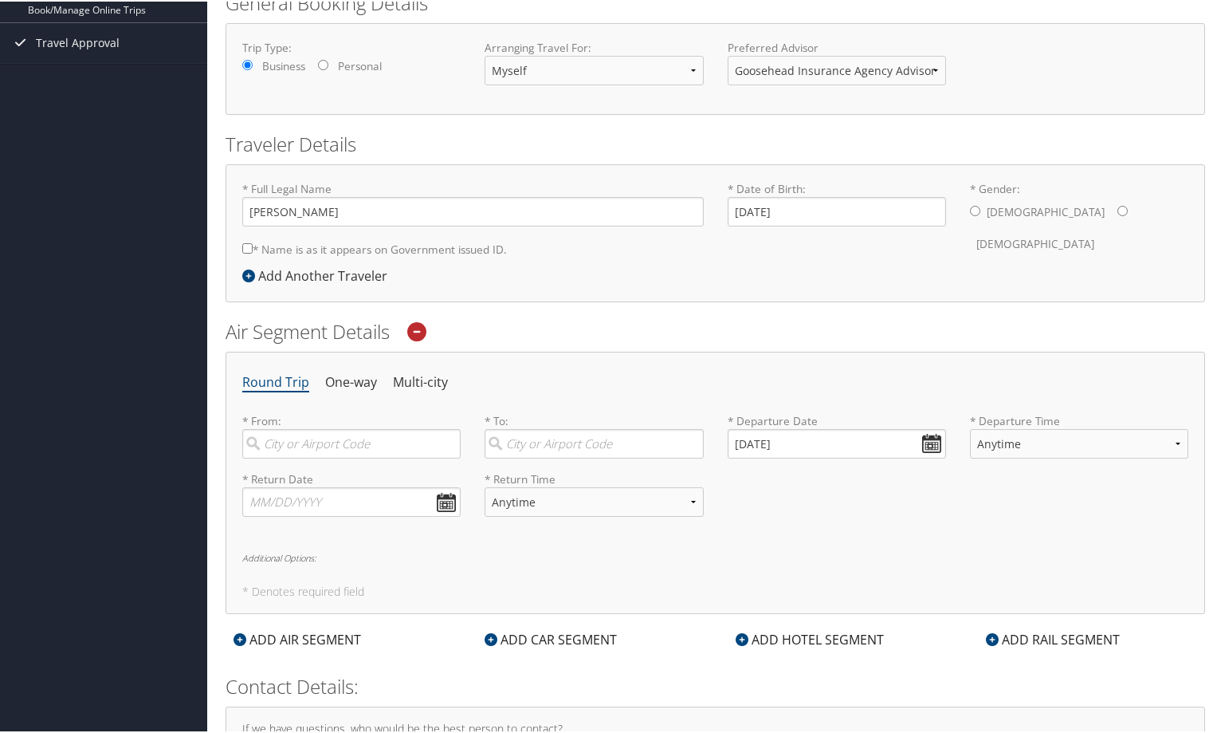
scroll to position [239, 0]
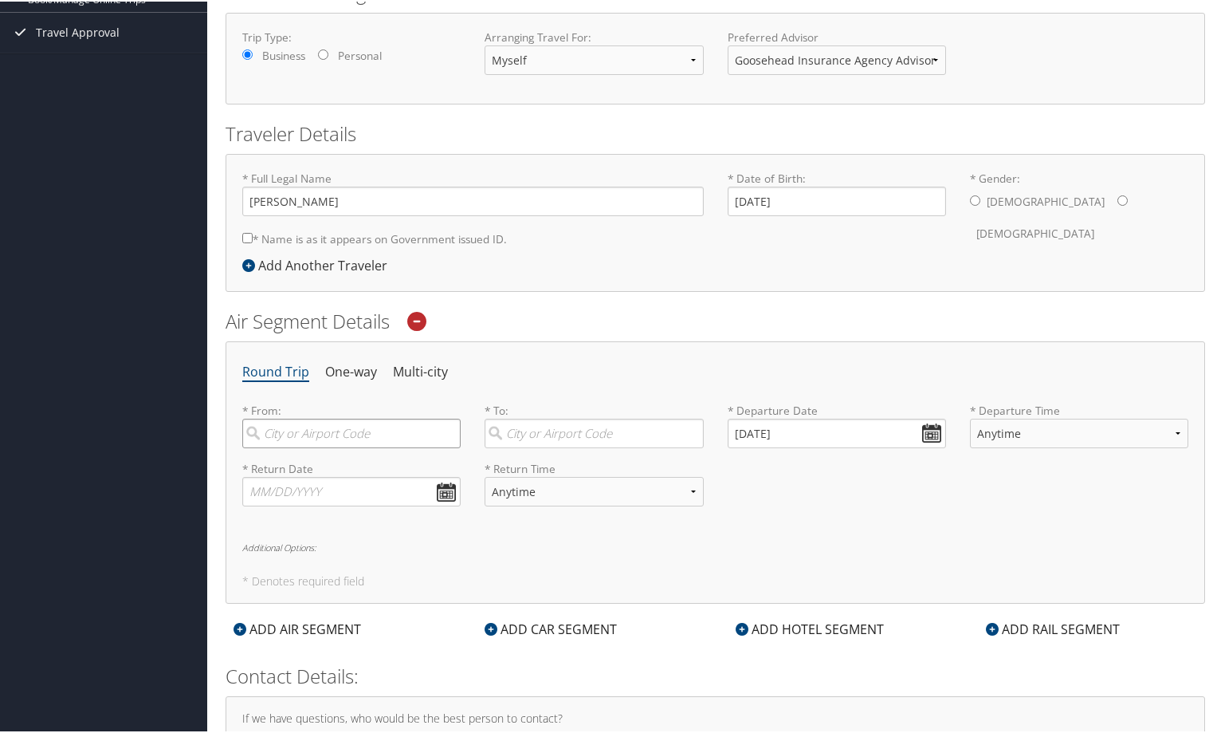
click at [387, 433] on input "search" at bounding box center [351, 431] width 218 height 29
click at [340, 469] on div "Dallas (DFW TX)" at bounding box center [353, 484] width 197 height 61
click at [340, 446] on input "DFW" at bounding box center [351, 431] width 218 height 29
type input "Dallas (DFW TX)"
click at [579, 438] on input "search" at bounding box center [594, 431] width 218 height 29
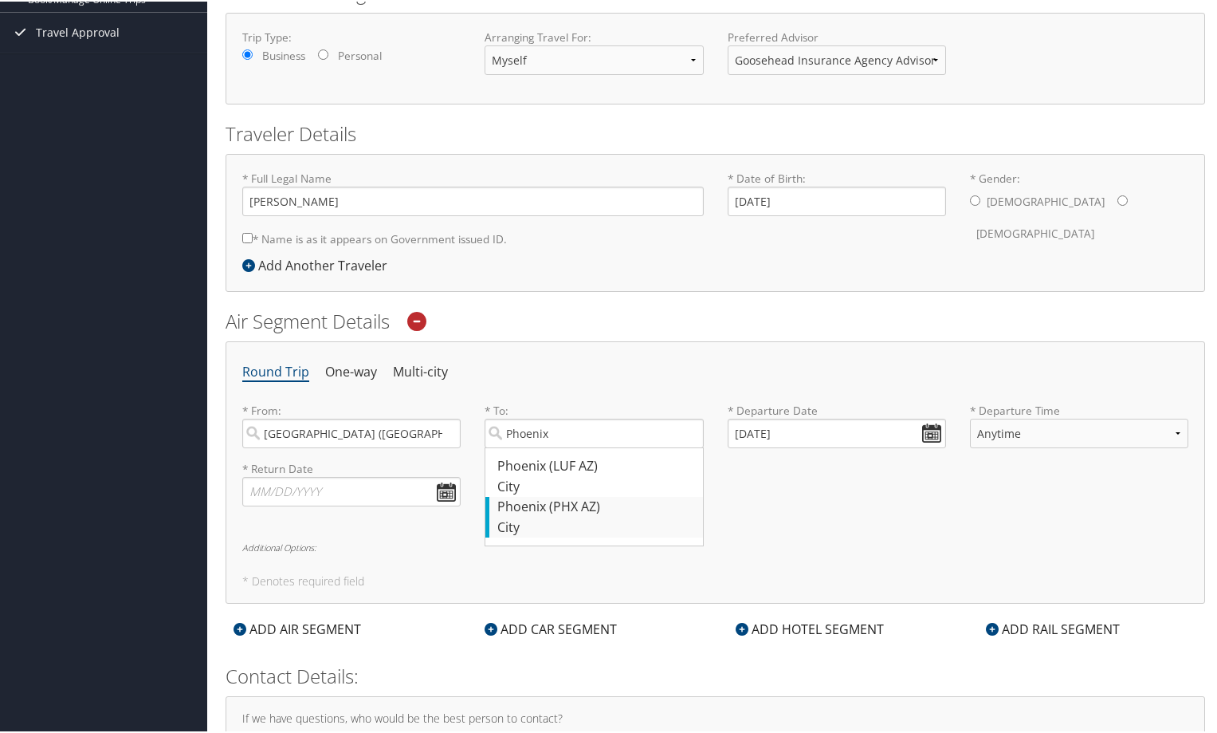
click at [583, 512] on div "Phoenix (PHX AZ)" at bounding box center [595, 505] width 197 height 21
click at [583, 446] on input "Phoenix" at bounding box center [594, 431] width 218 height 29
type input "Phoenix (PHX AZ)"
click at [930, 441] on input "09/03/2025" at bounding box center [837, 431] width 218 height 29
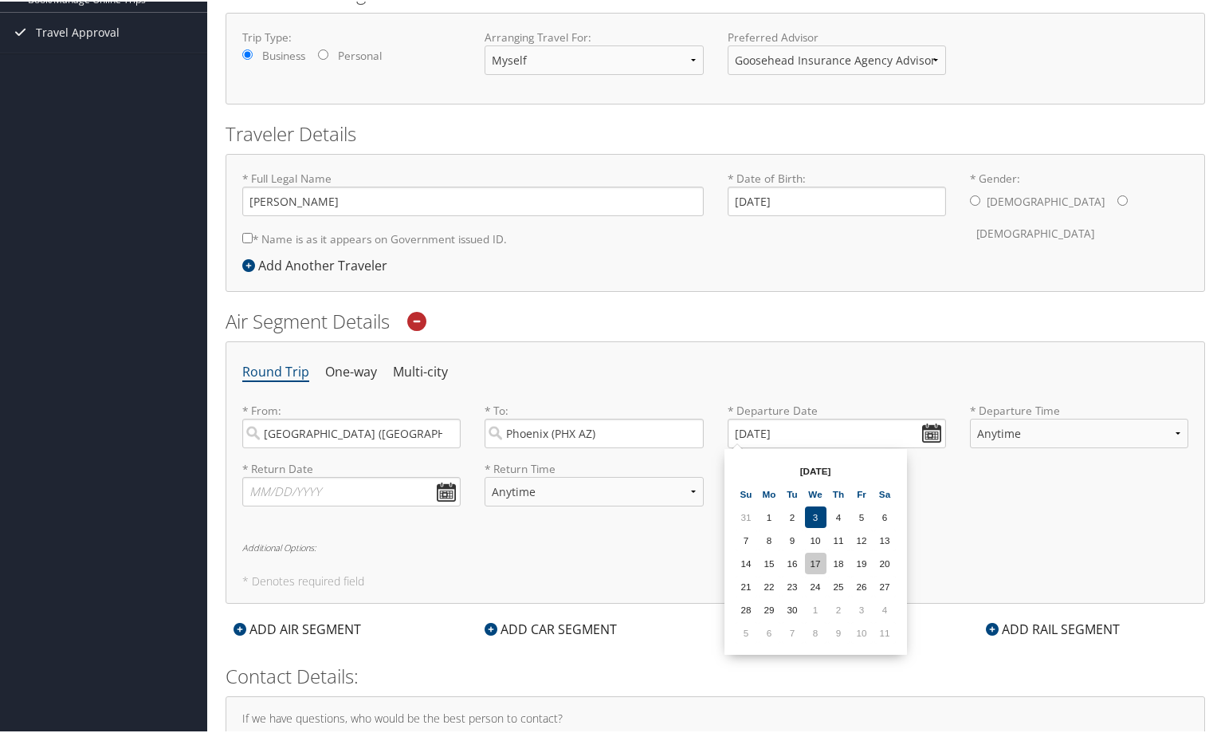
click at [811, 567] on td "17" at bounding box center [816, 562] width 22 height 22
type input "09/17/2025"
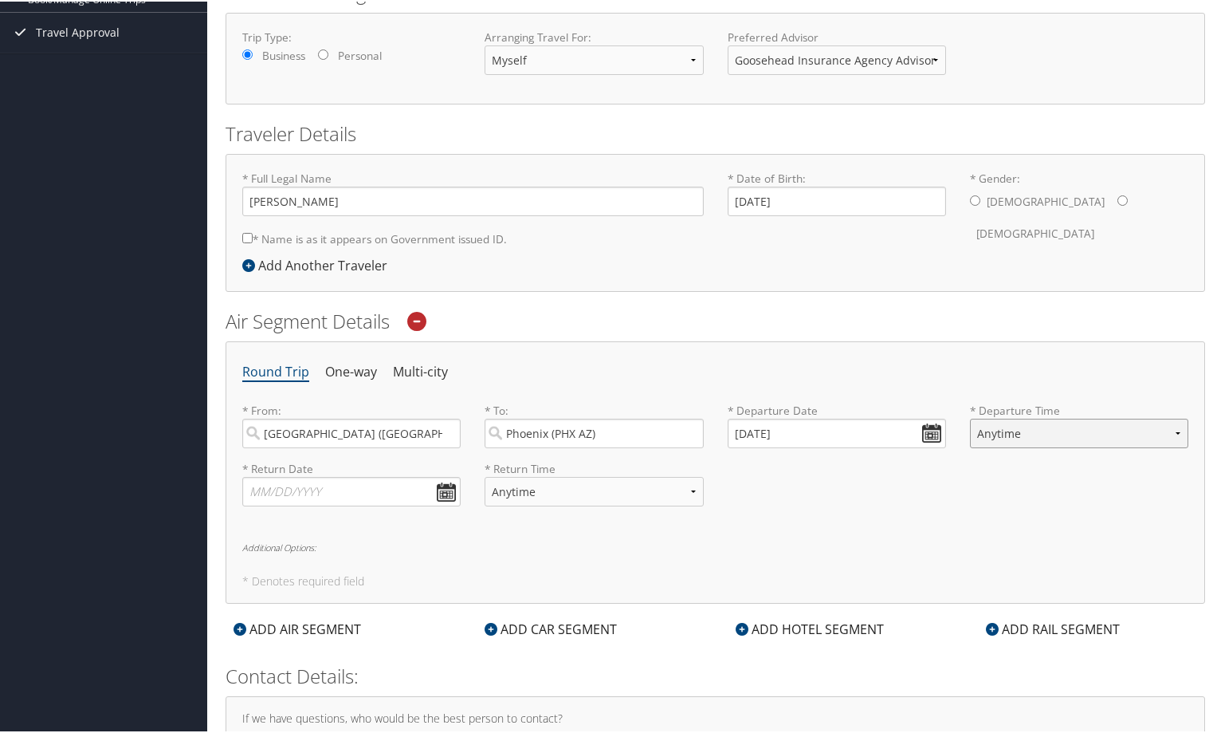
click at [1051, 434] on select "Anytime Early Morning (5AM-7AM) Morning (7AM-12PM) Afternoon (12PM-5PM) Evening…" at bounding box center [1079, 431] width 218 height 29
select select "8:00 AM"
click at [970, 417] on select "Anytime Early Morning (5AM-7AM) Morning (7AM-12PM) Afternoon (12PM-5PM) Evening…" at bounding box center [1079, 431] width 218 height 29
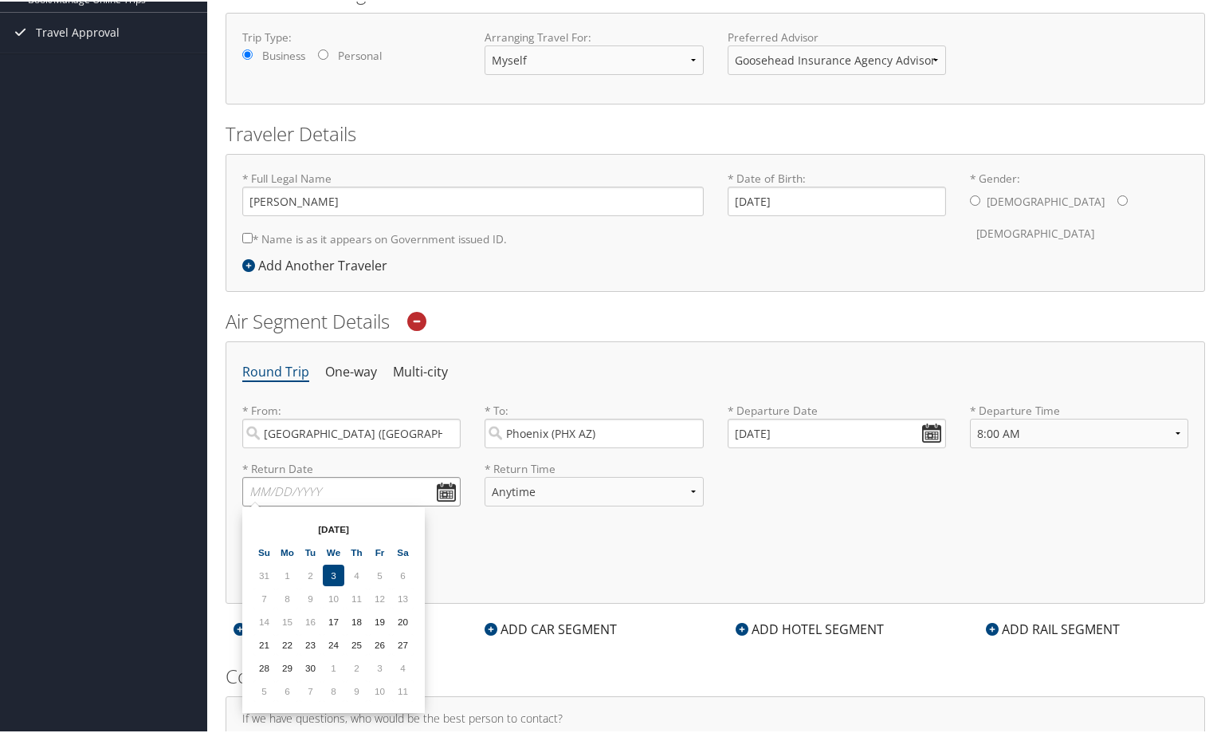
click at [304, 495] on input "text" at bounding box center [351, 489] width 218 height 29
click at [379, 626] on td "19" at bounding box center [380, 620] width 22 height 22
type input "09/19/2025"
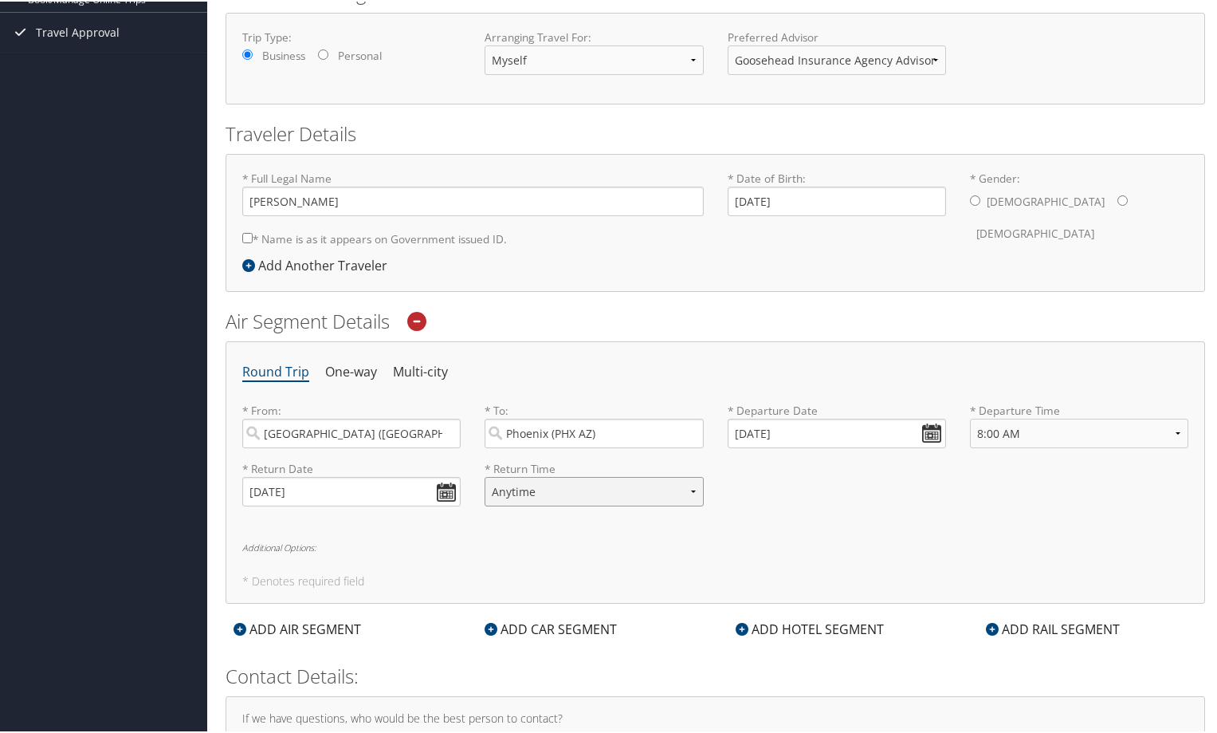
click at [564, 490] on select "Anytime Early Morning (5AM-7AM) Morning (7AM-12PM) Afternoon (12PM-5PM) Evening…" at bounding box center [594, 489] width 218 height 29
click at [497, 547] on h6 "Additional Options:" at bounding box center [715, 545] width 946 height 9
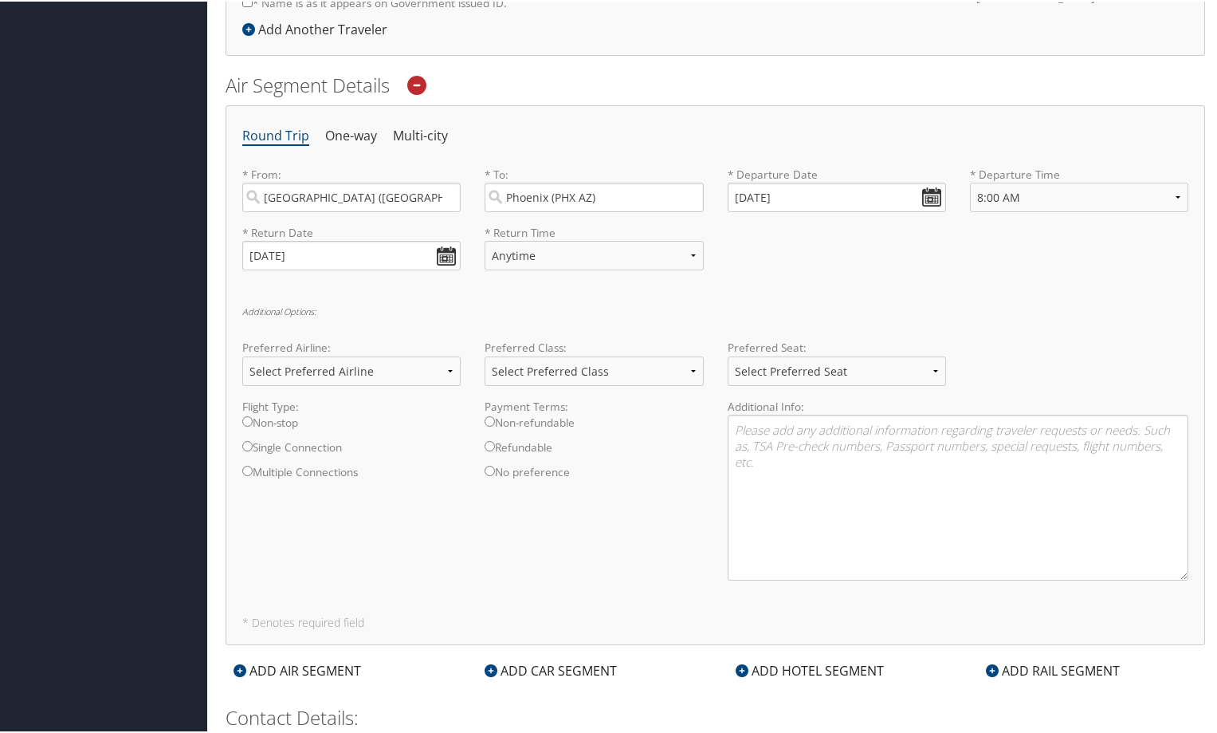
scroll to position [478, 0]
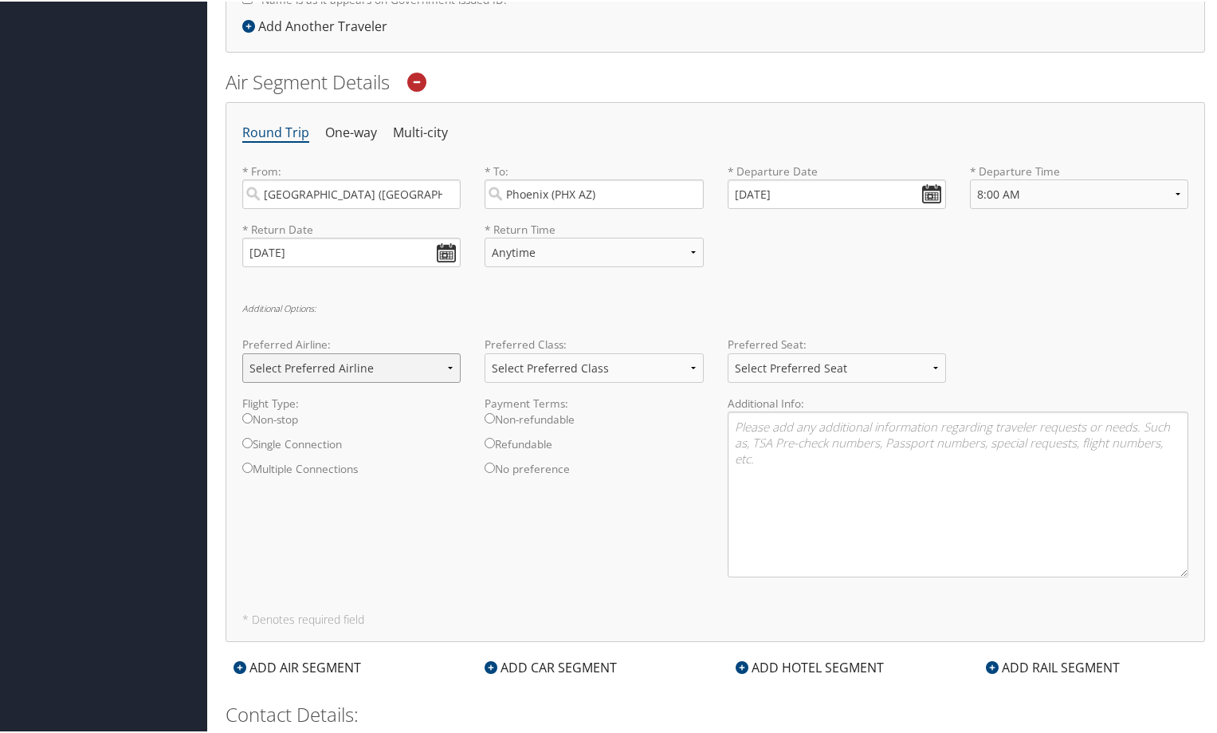
click at [420, 363] on select "Select Preferred Airline Delta United Airlines American Airlines Southwest Airl…" at bounding box center [351, 366] width 218 height 29
select select "American Airlines(AA)"
click at [242, 352] on select "Select Preferred Airline Delta United Airlines American Airlines Southwest Airl…" at bounding box center [351, 366] width 218 height 29
click at [579, 361] on select "Select Preferred Class Economy Economy Plus Business First Class" at bounding box center [594, 366] width 218 height 29
select select "Economy"
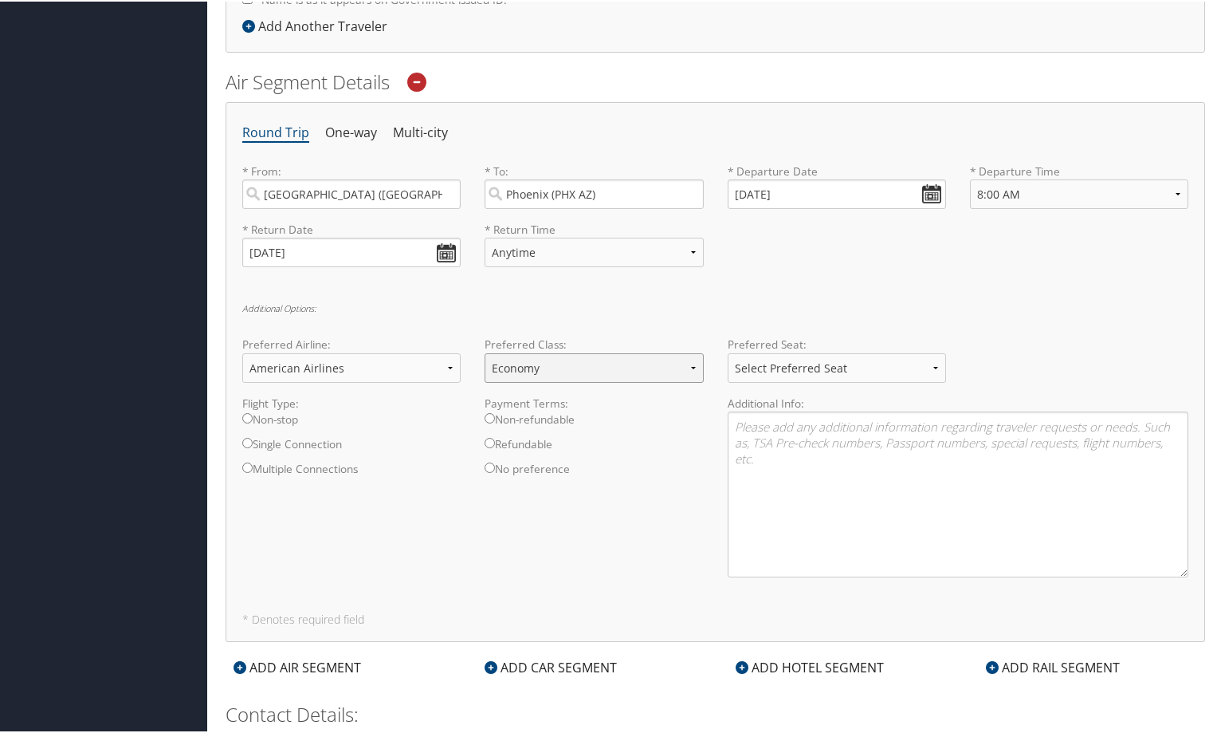
click at [485, 352] on select "Select Preferred Class Economy Economy Plus Business First Class" at bounding box center [594, 366] width 218 height 29
click at [882, 357] on select "Select Preferred Seat Aisle Window Middle" at bounding box center [837, 366] width 218 height 29
select select "Aisle"
click at [728, 352] on select "Select Preferred Seat Aisle Window Middle" at bounding box center [837, 366] width 218 height 29
click at [246, 419] on input "Non-stop" at bounding box center [247, 416] width 10 height 10
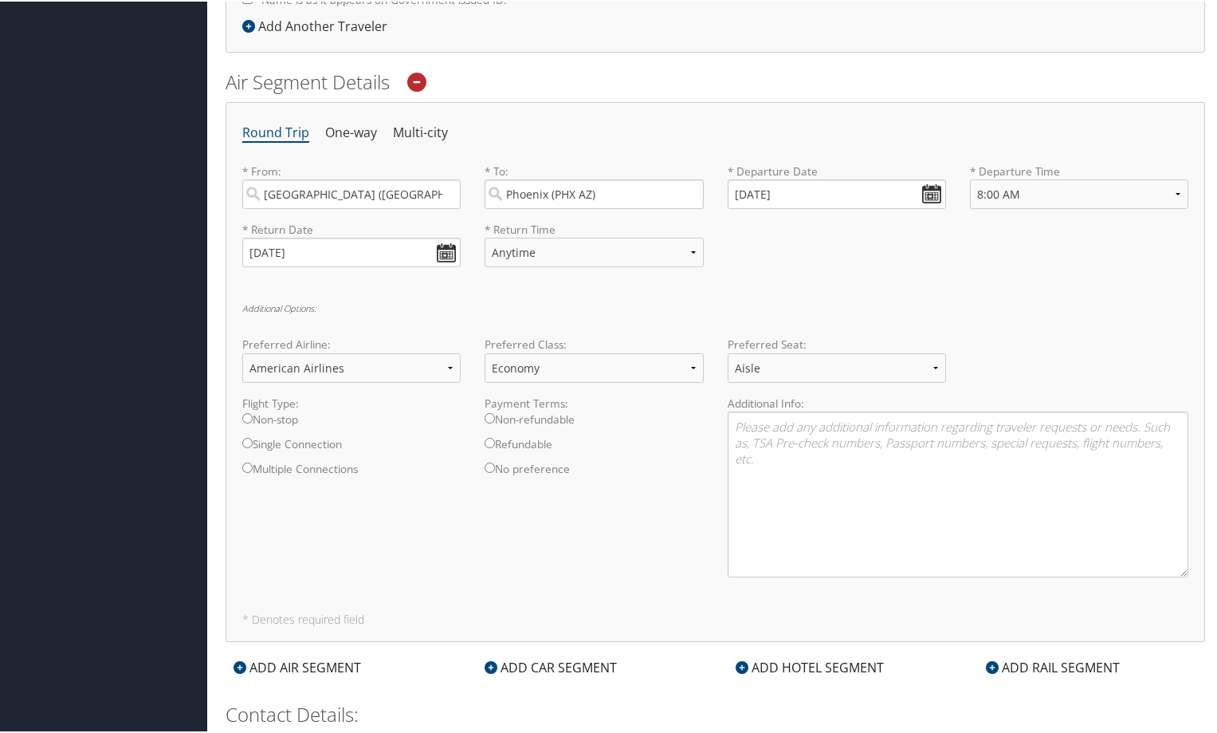
radio input "true"
click at [489, 465] on input "No preference" at bounding box center [490, 466] width 10 height 10
radio input "true"
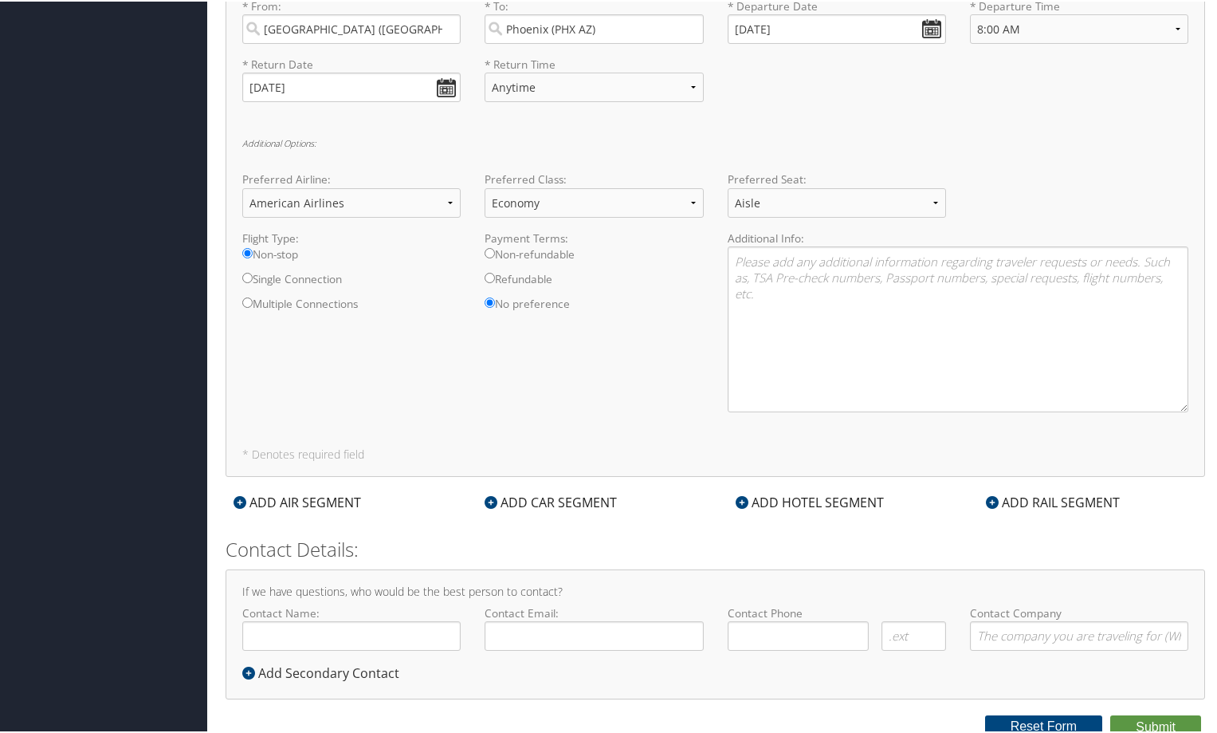
scroll to position [648, 0]
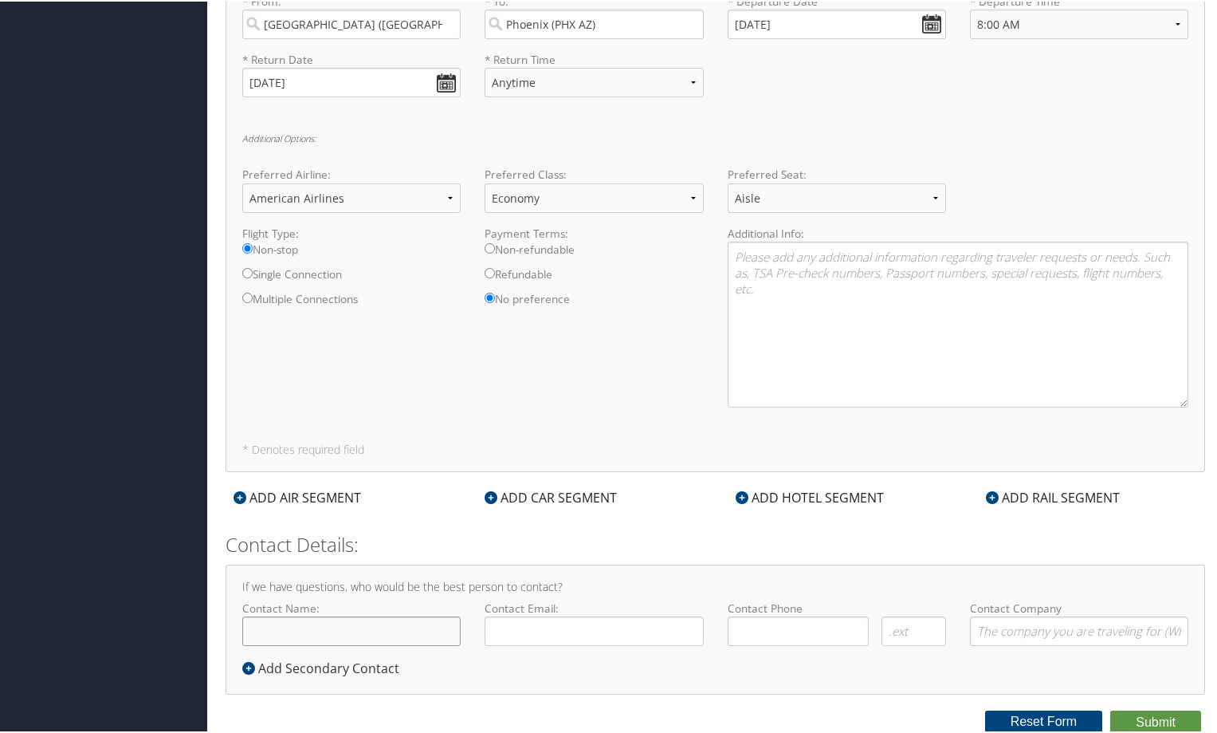
click at [370, 640] on input "Contact Name:" at bounding box center [351, 629] width 218 height 29
click at [376, 630] on input "James" at bounding box center [351, 629] width 218 height 29
type input "[PERSON_NAME]"
type input "jim.batz@goosehead.com"
type input "(682) 218-7634"
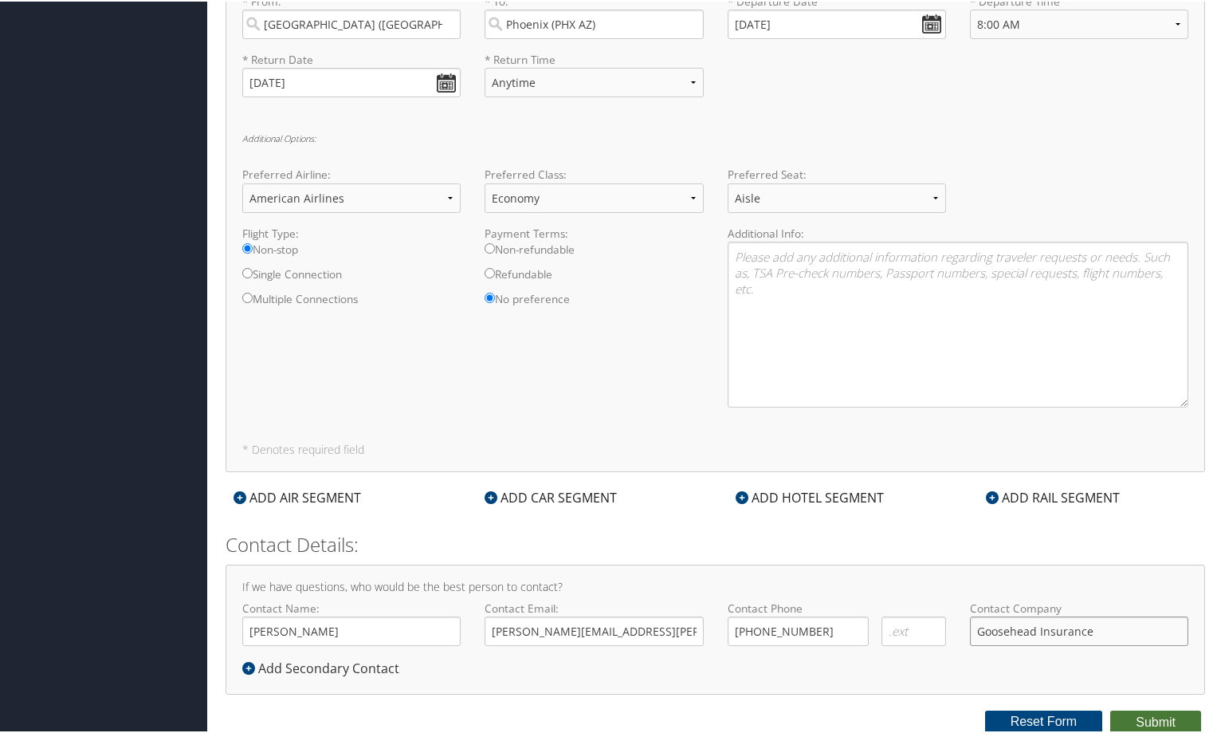
type input "Goosehead Insurance"
click at [1147, 717] on button "Submit" at bounding box center [1155, 721] width 91 height 24
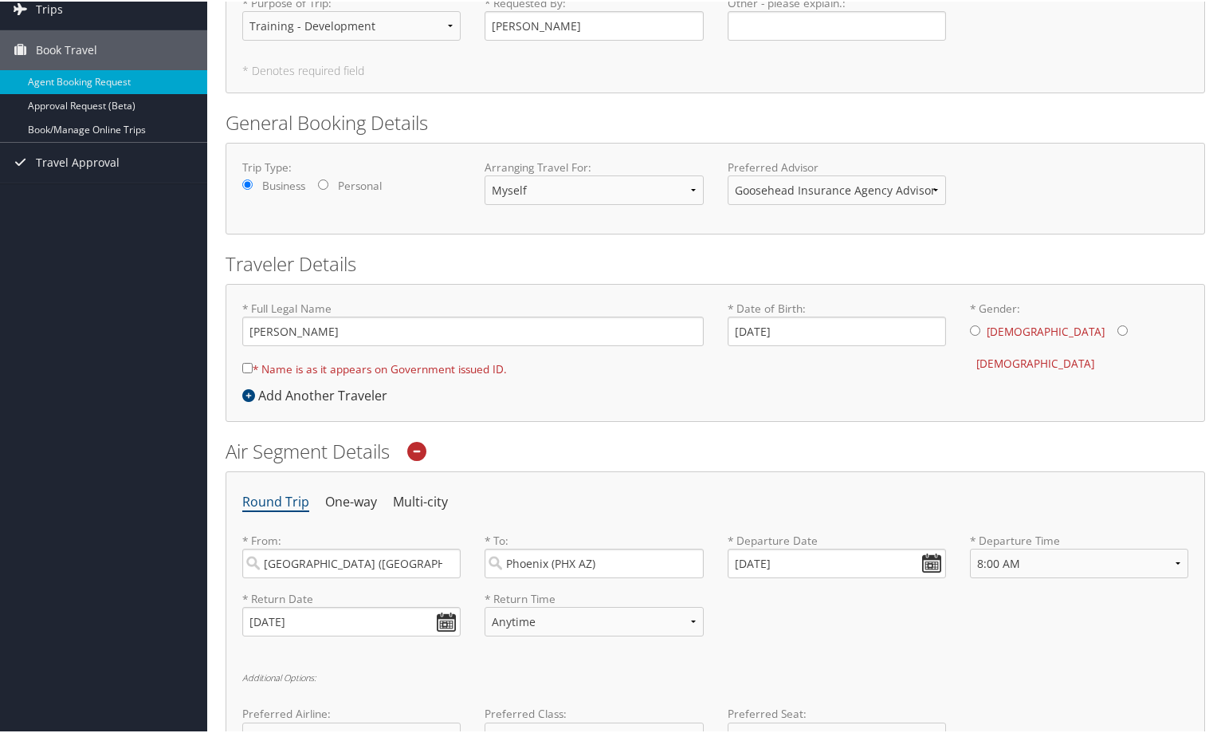
click at [249, 366] on input "* Name is as it appears on Government issued ID." at bounding box center [247, 366] width 10 height 10
checkbox input "true"
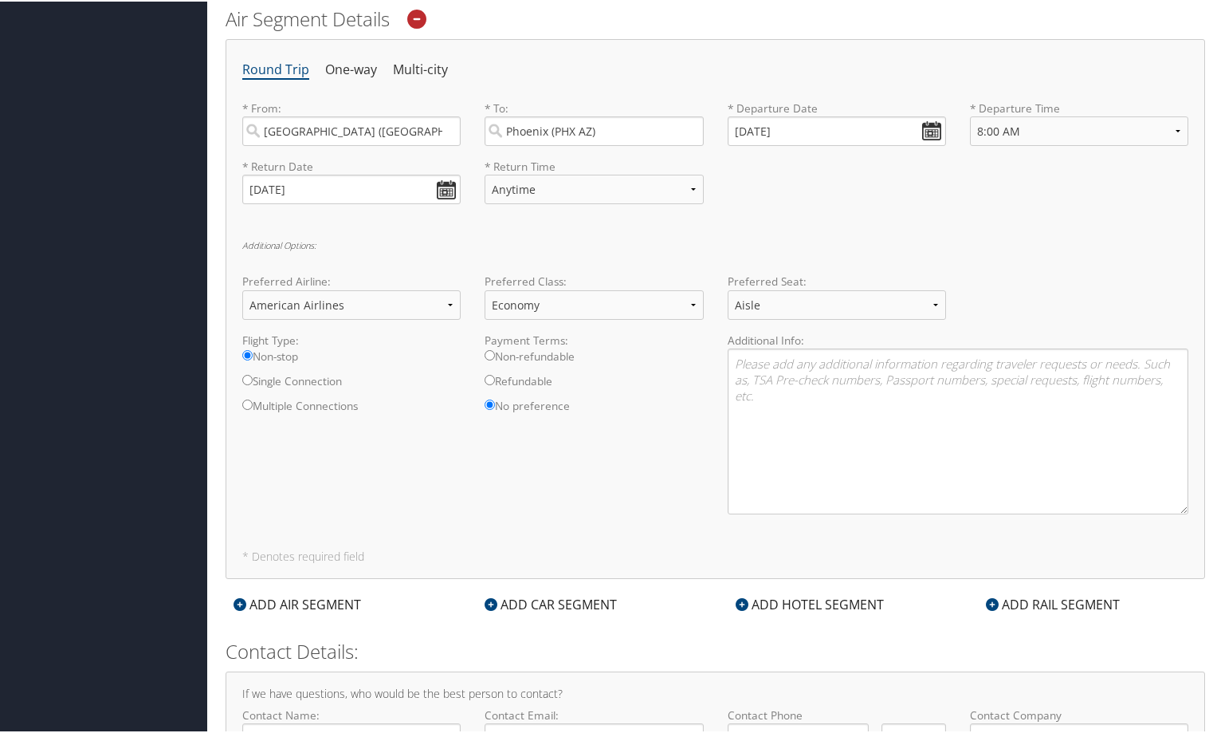
scroll to position [648, 0]
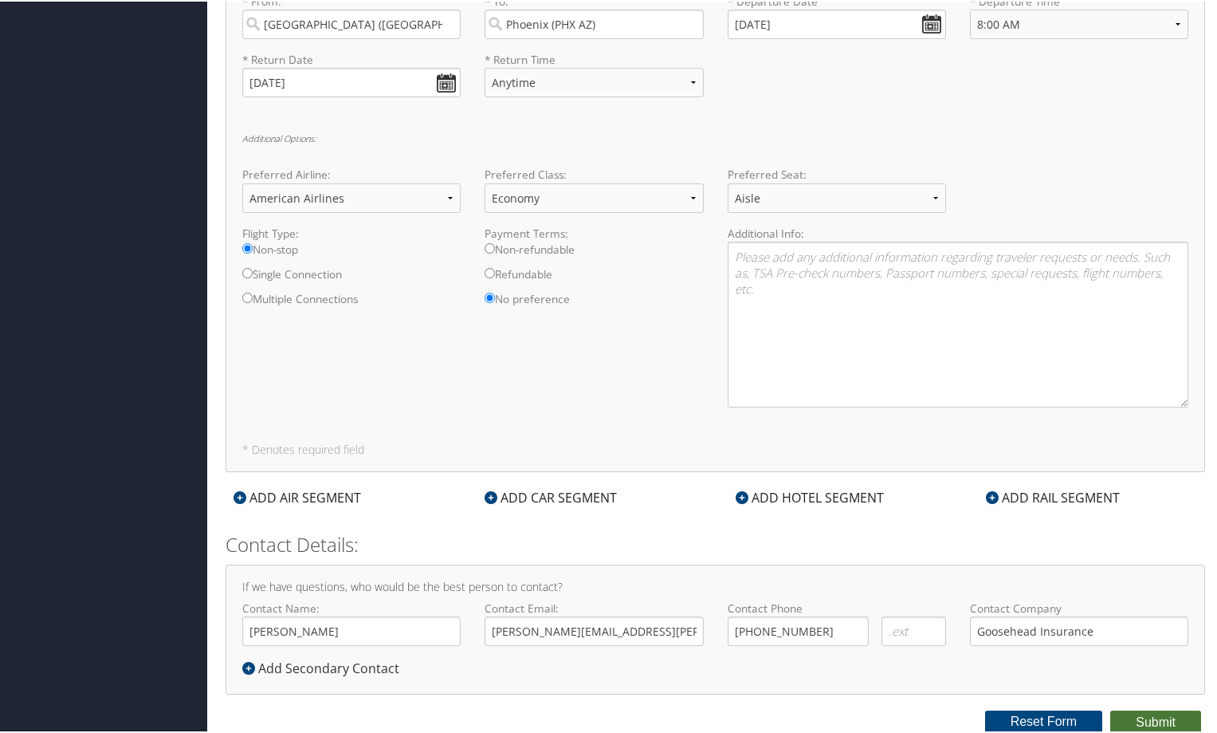
click at [1145, 717] on button "Submit" at bounding box center [1155, 721] width 91 height 24
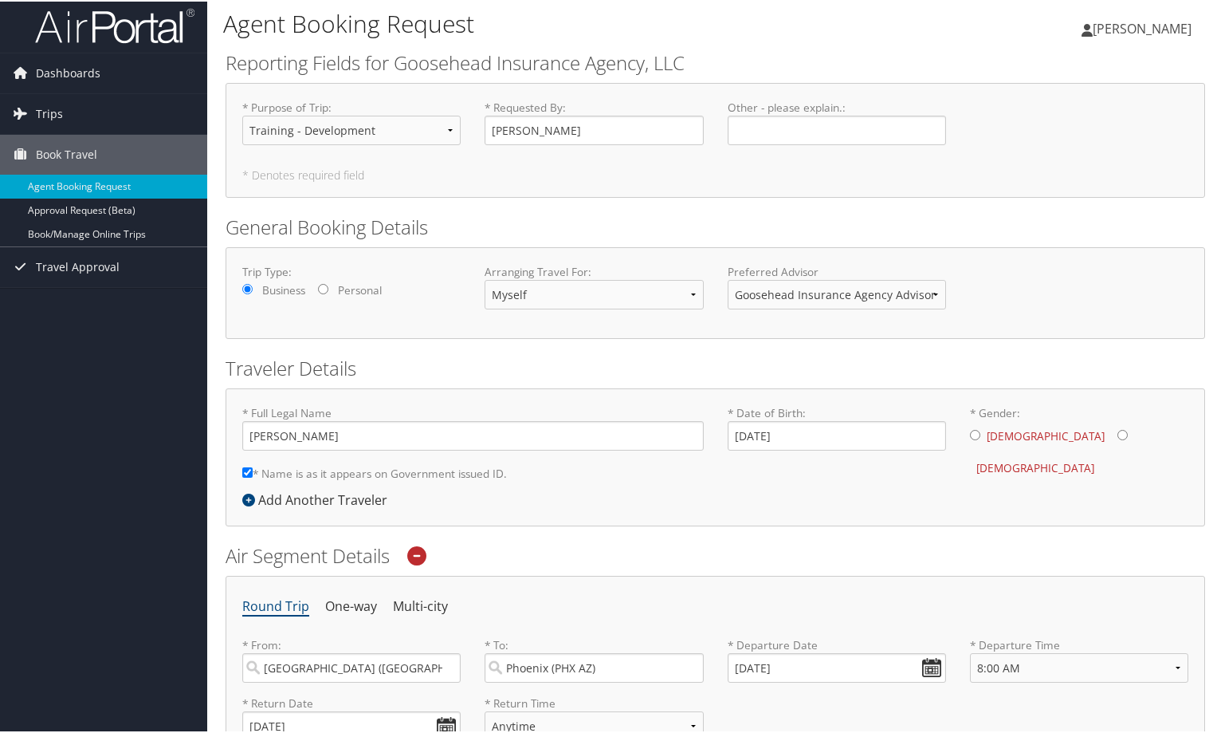
scroll to position [0, 0]
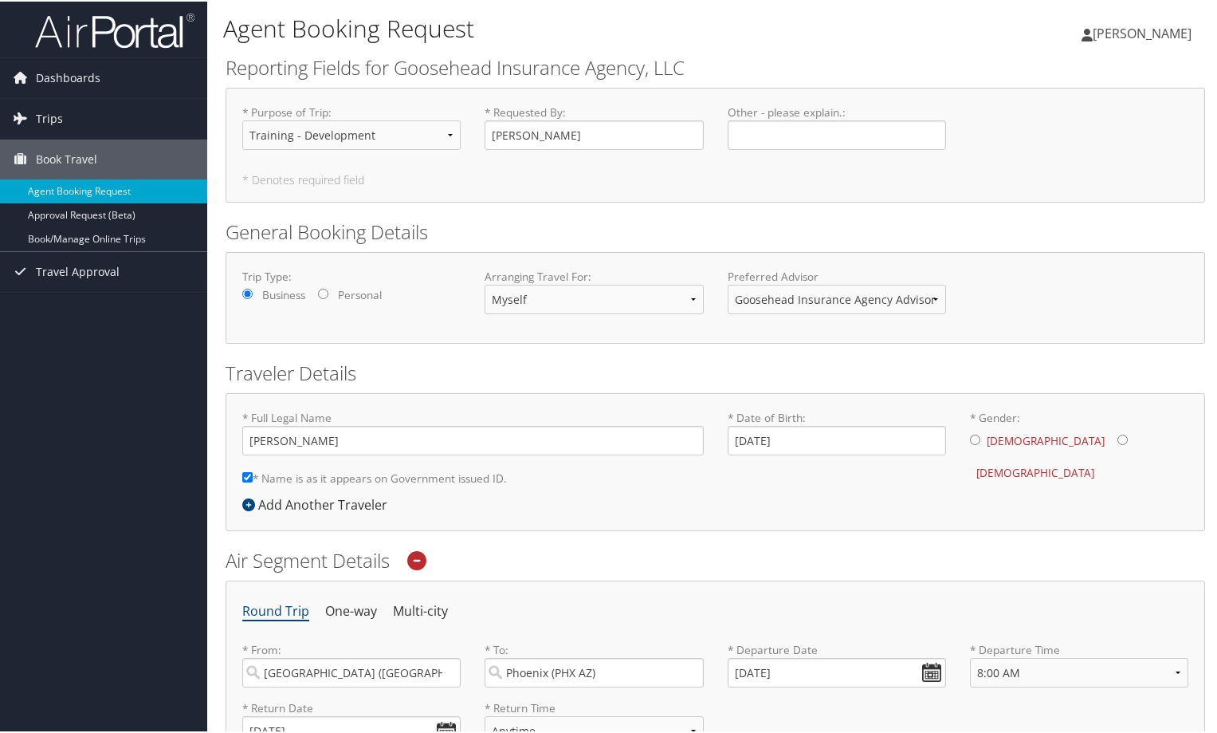
click at [975, 438] on input "* Gender: Male Female" at bounding box center [975, 438] width 10 height 10
radio input "true"
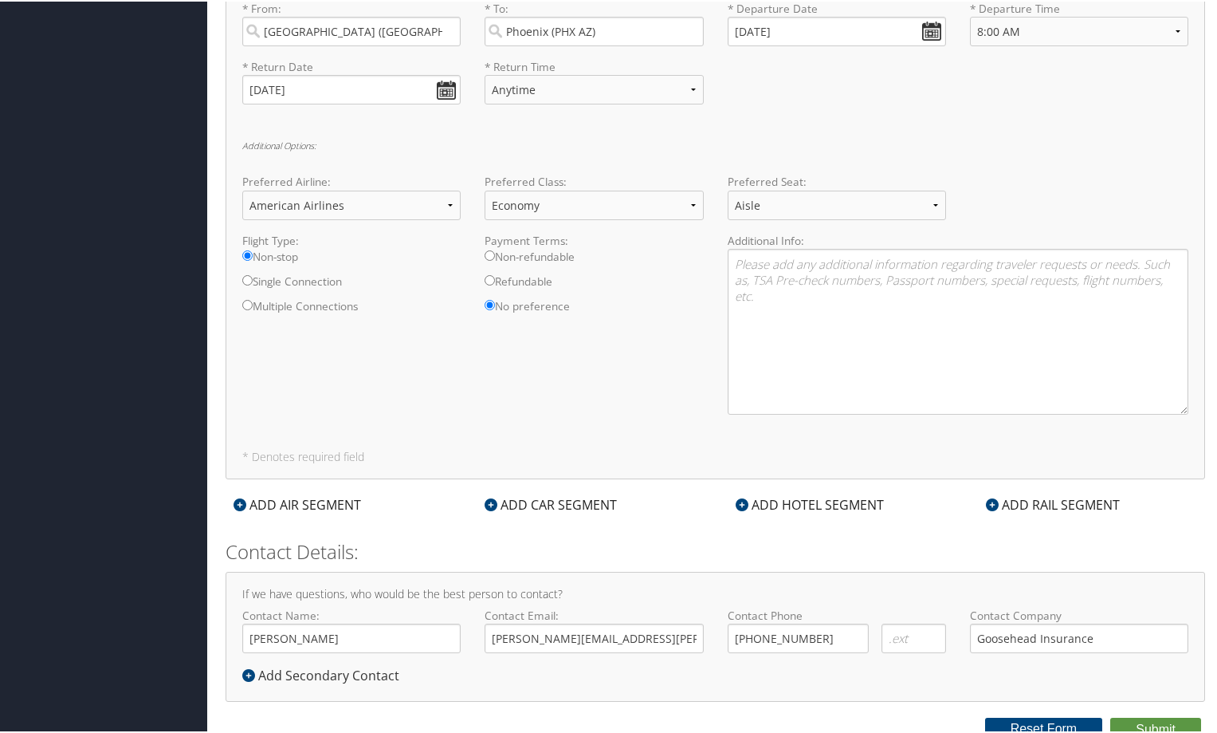
scroll to position [648, 0]
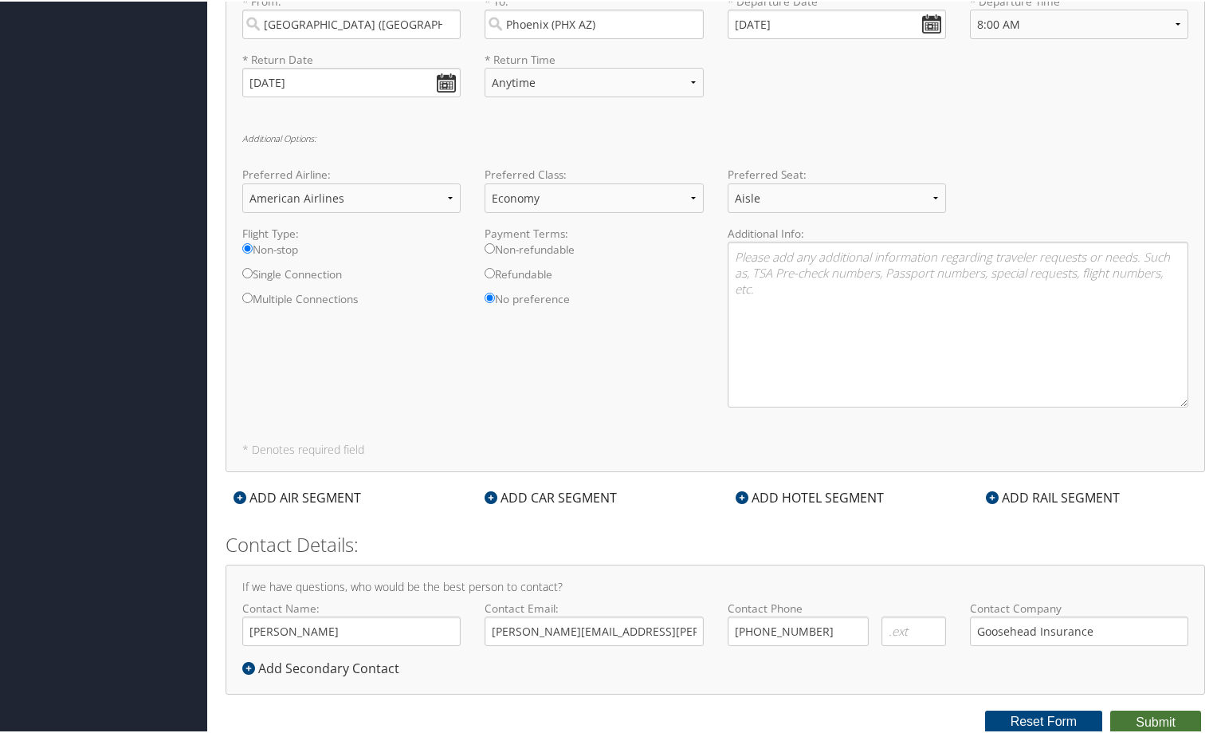
click at [1145, 724] on button "Submit" at bounding box center [1155, 721] width 91 height 24
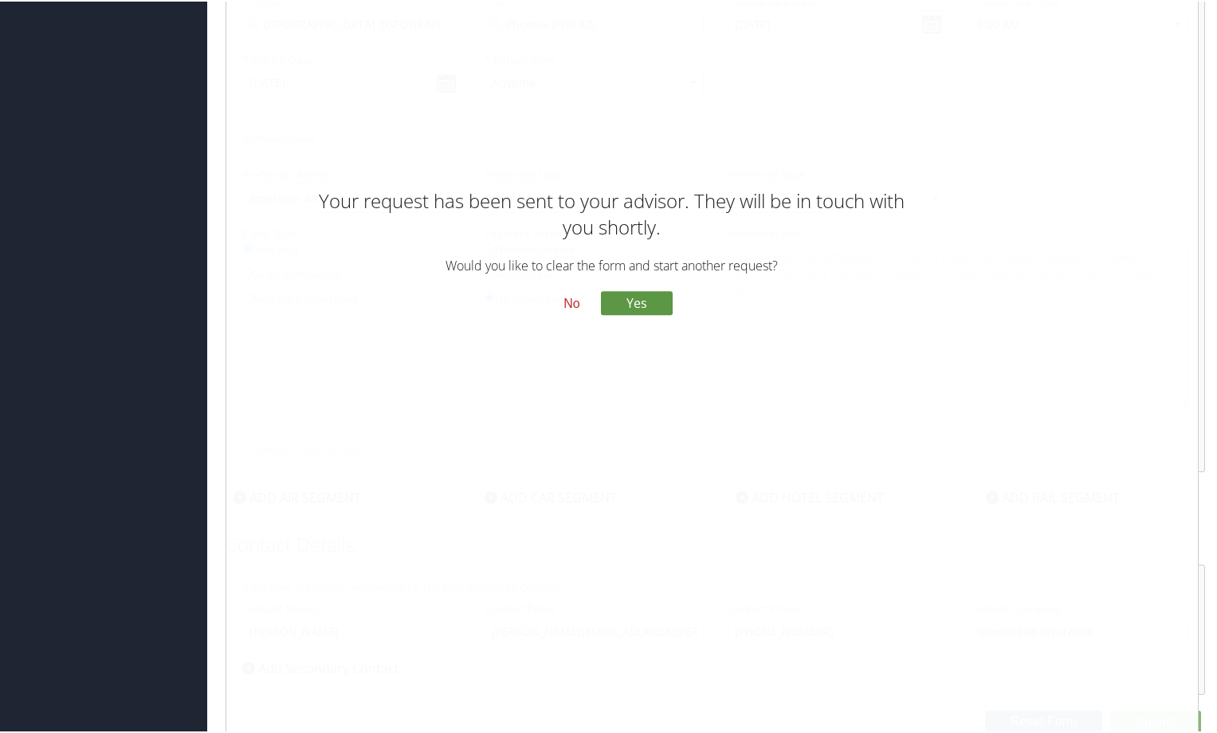
click at [567, 299] on button "No" at bounding box center [571, 302] width 41 height 27
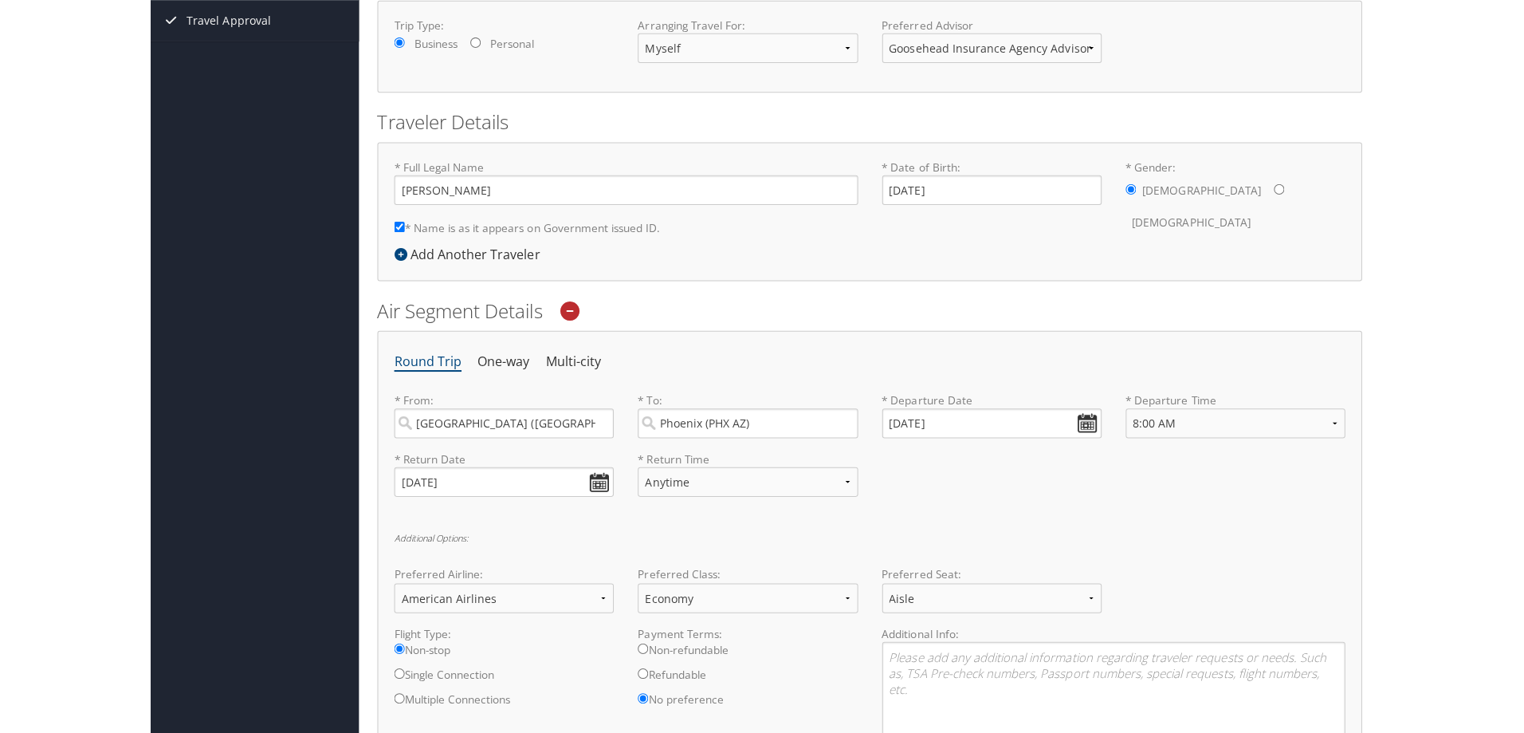
scroll to position [0, 0]
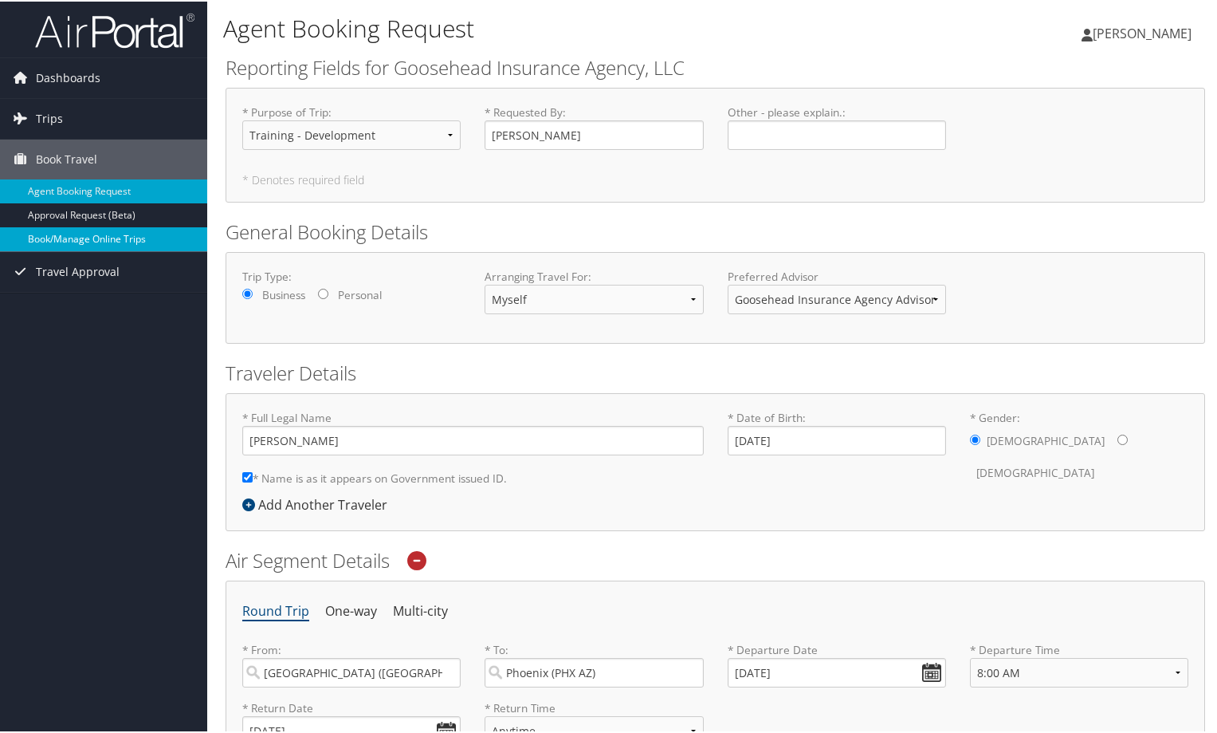
click at [126, 230] on link "Book/Manage Online Trips" at bounding box center [103, 238] width 207 height 24
